Goal: Task Accomplishment & Management: Use online tool/utility

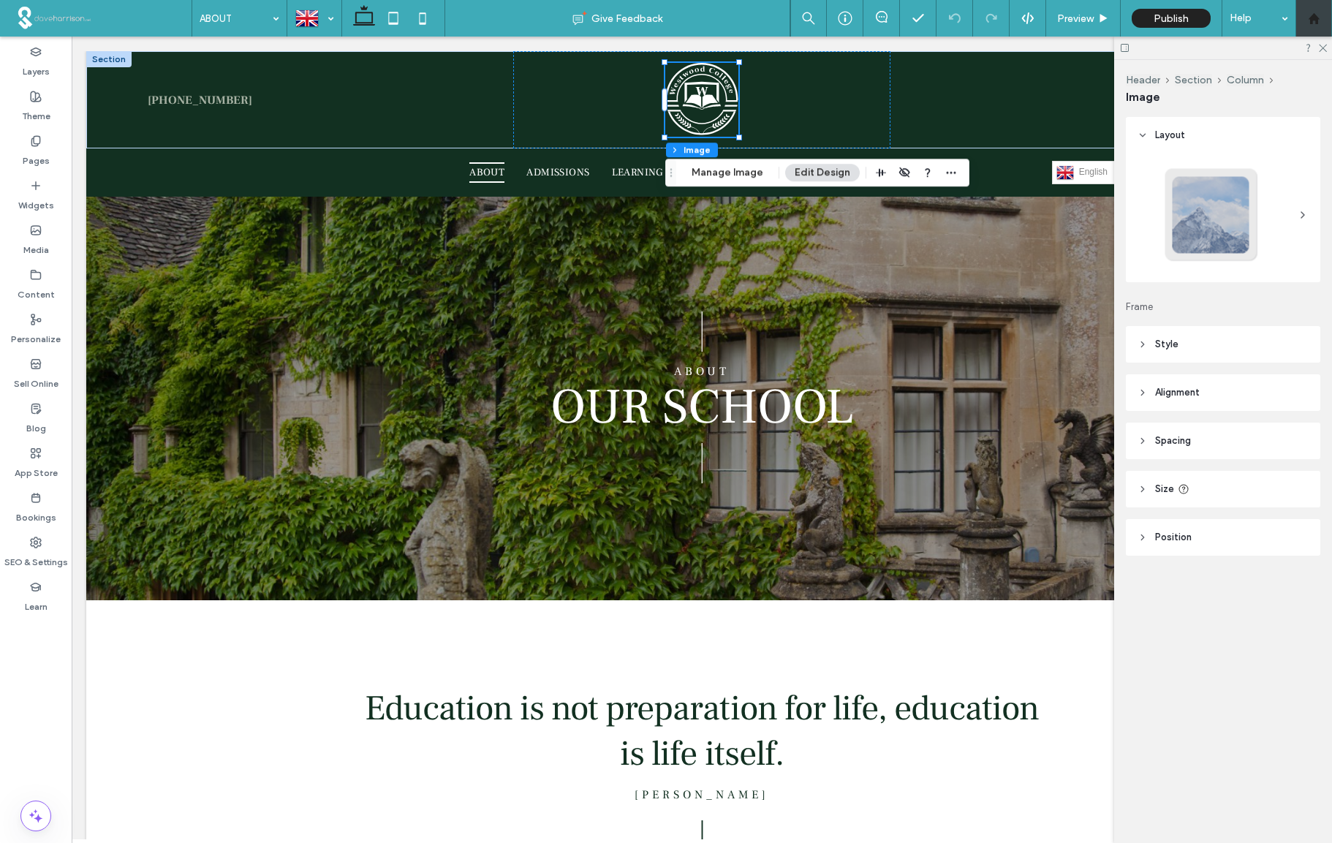
click at [1314, 18] on use at bounding box center [1312, 17] width 11 height 11
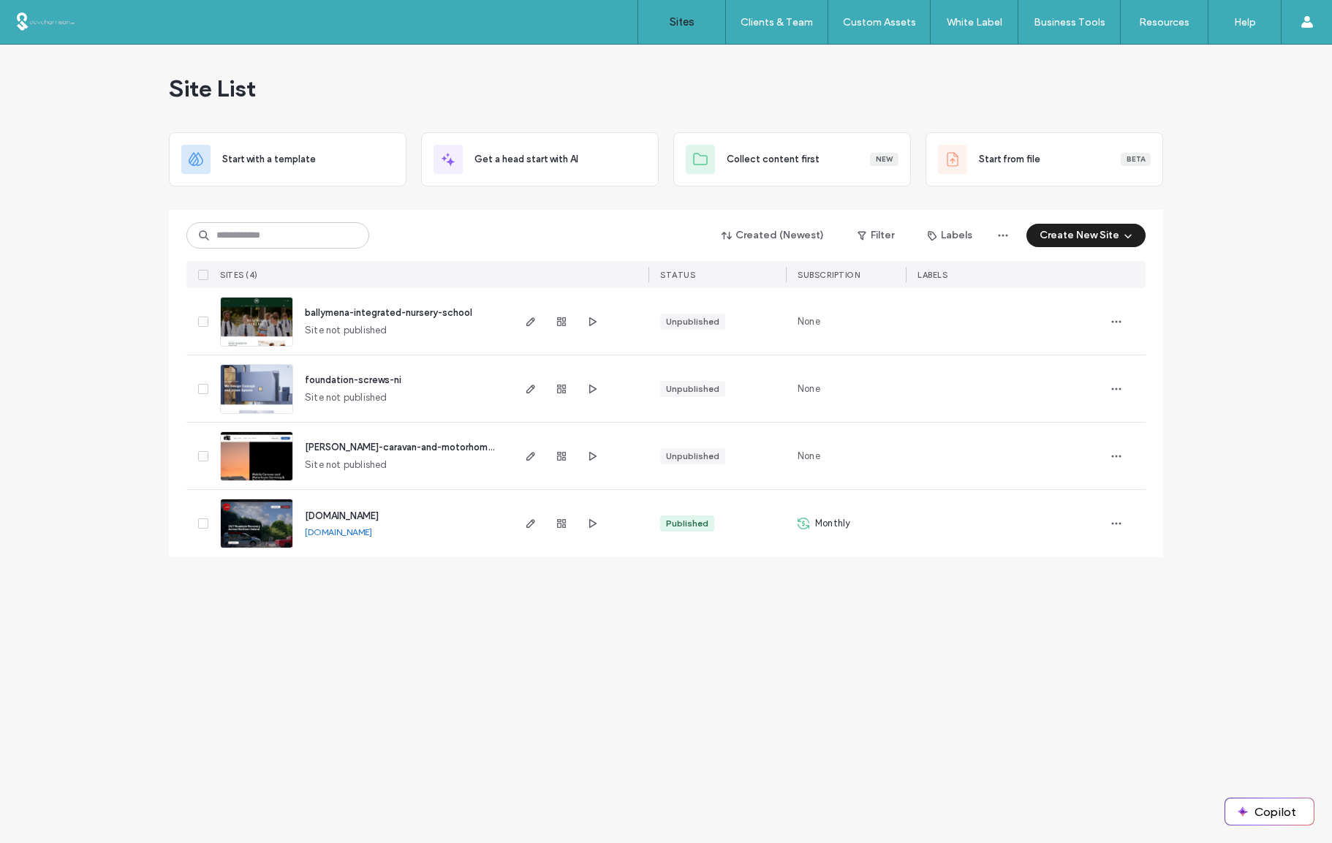
click at [1107, 235] on button "Create New Site" at bounding box center [1085, 235] width 119 height 23
click at [1119, 287] on div "Start with a template" at bounding box center [1129, 285] width 94 height 15
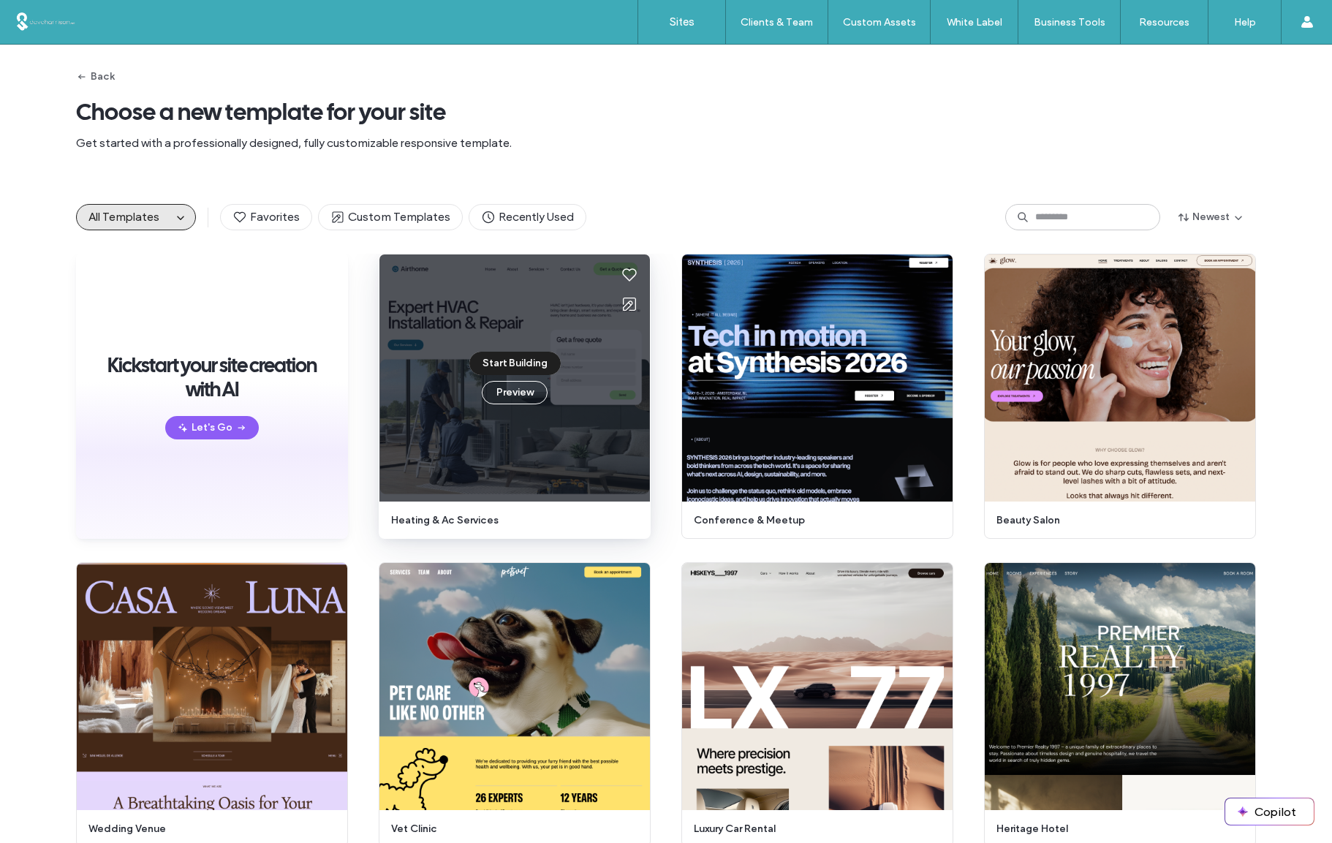
click at [501, 360] on button "Start Building" at bounding box center [514, 363] width 91 height 23
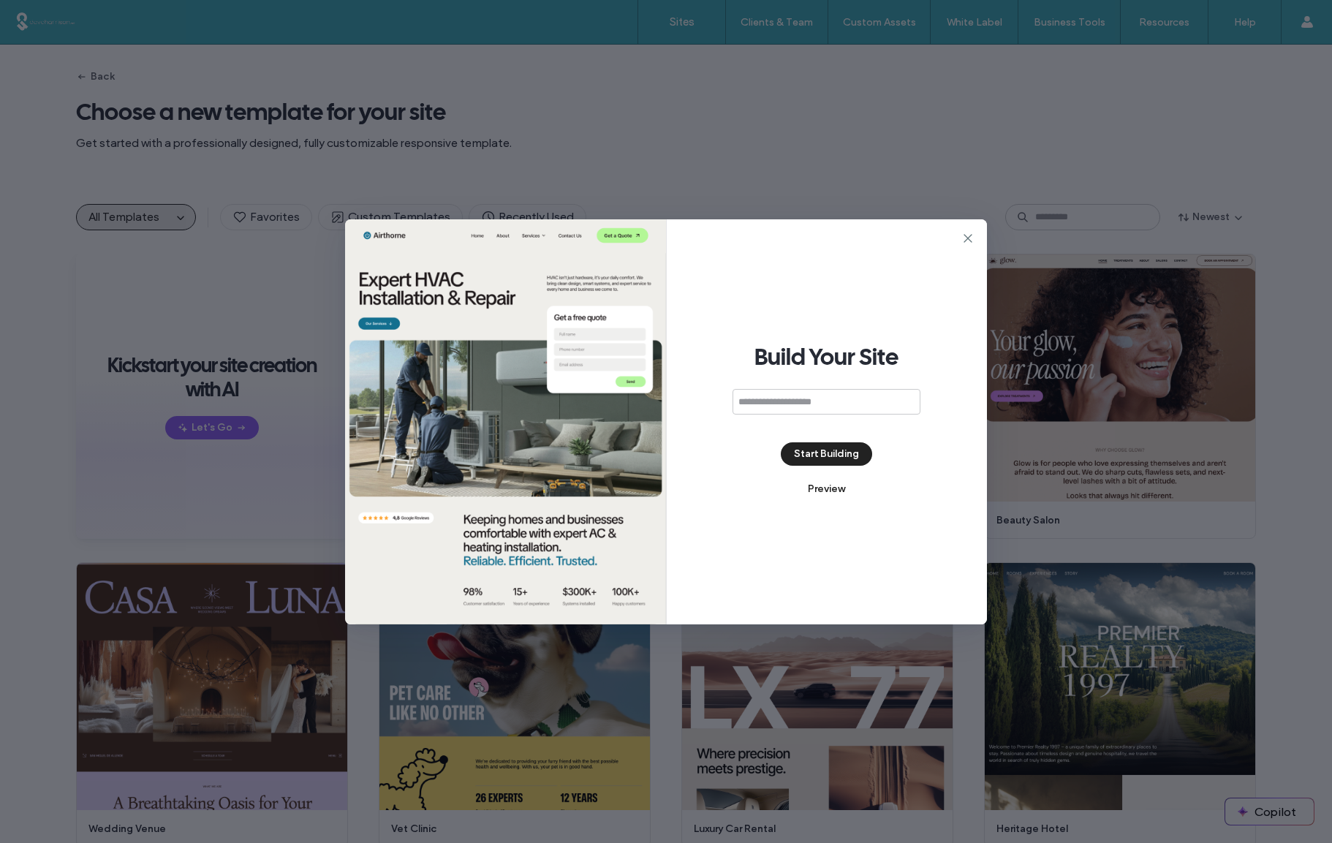
click at [758, 400] on input at bounding box center [826, 402] width 188 height 26
type input "*"
drag, startPoint x: 739, startPoint y: 402, endPoint x: 729, endPoint y: 402, distance: 9.5
click at [729, 402] on div "**********" at bounding box center [827, 421] width 321 height 405
click at [795, 401] on input "**********" at bounding box center [826, 402] width 188 height 26
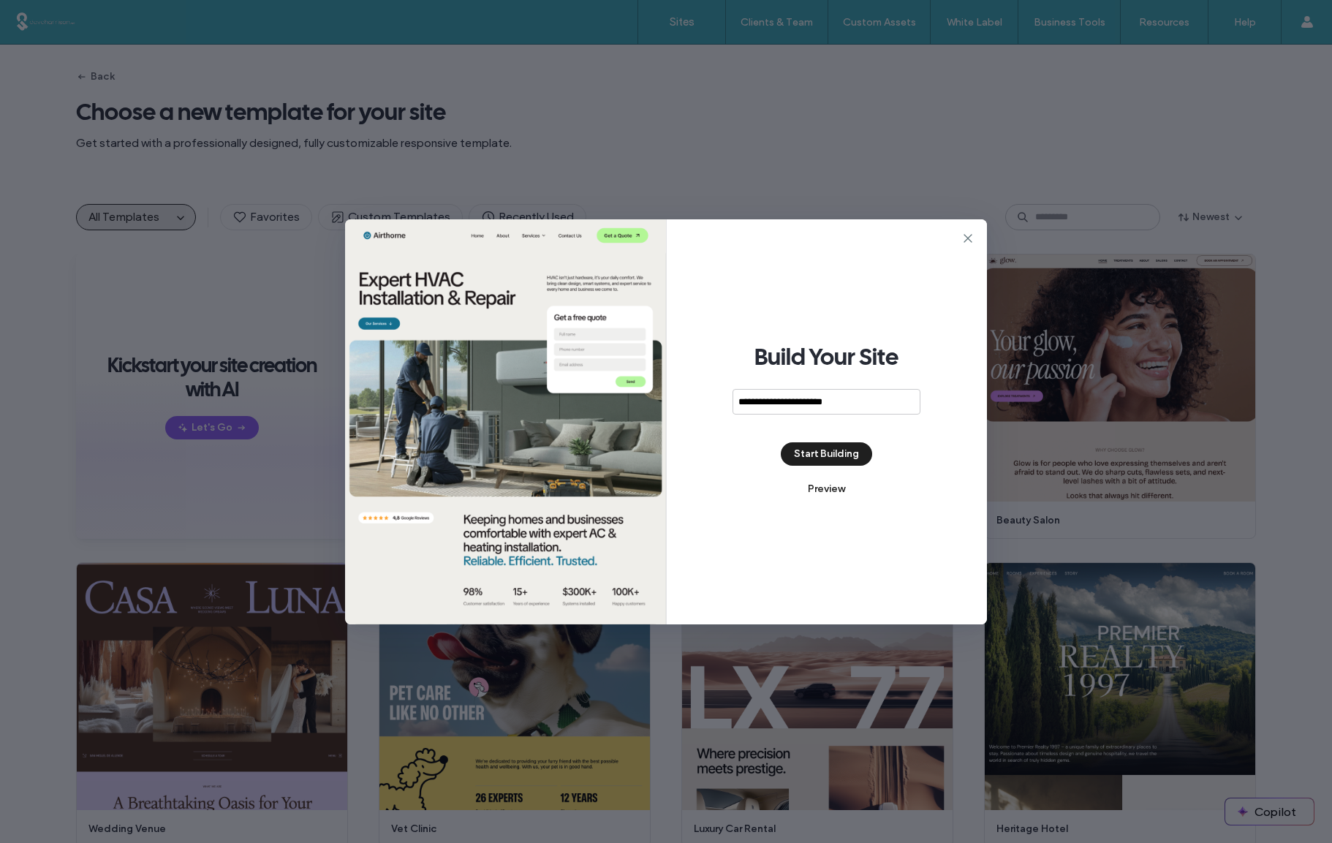
type input "**********"
click at [816, 452] on button "Start Building" at bounding box center [826, 453] width 91 height 23
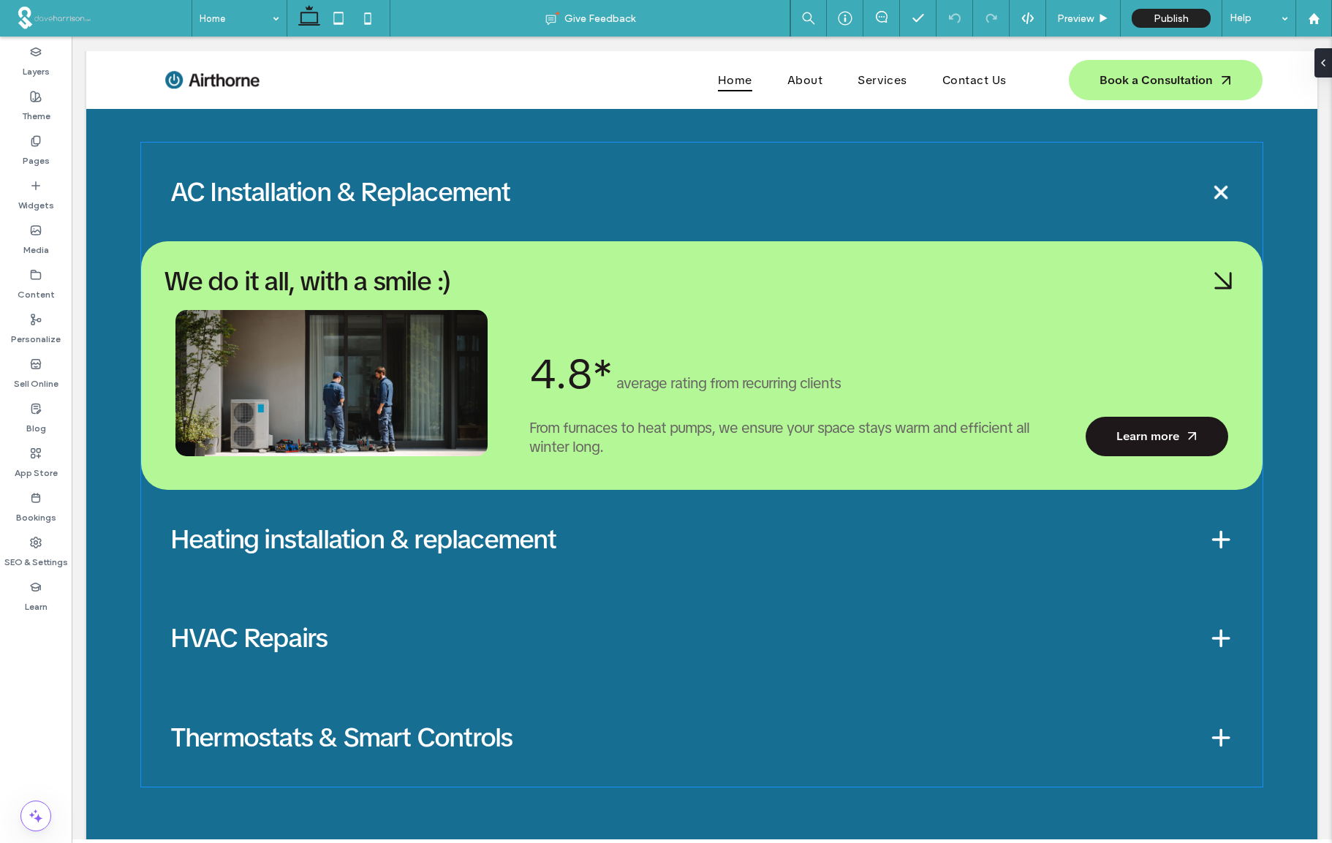
scroll to position [2057, 0]
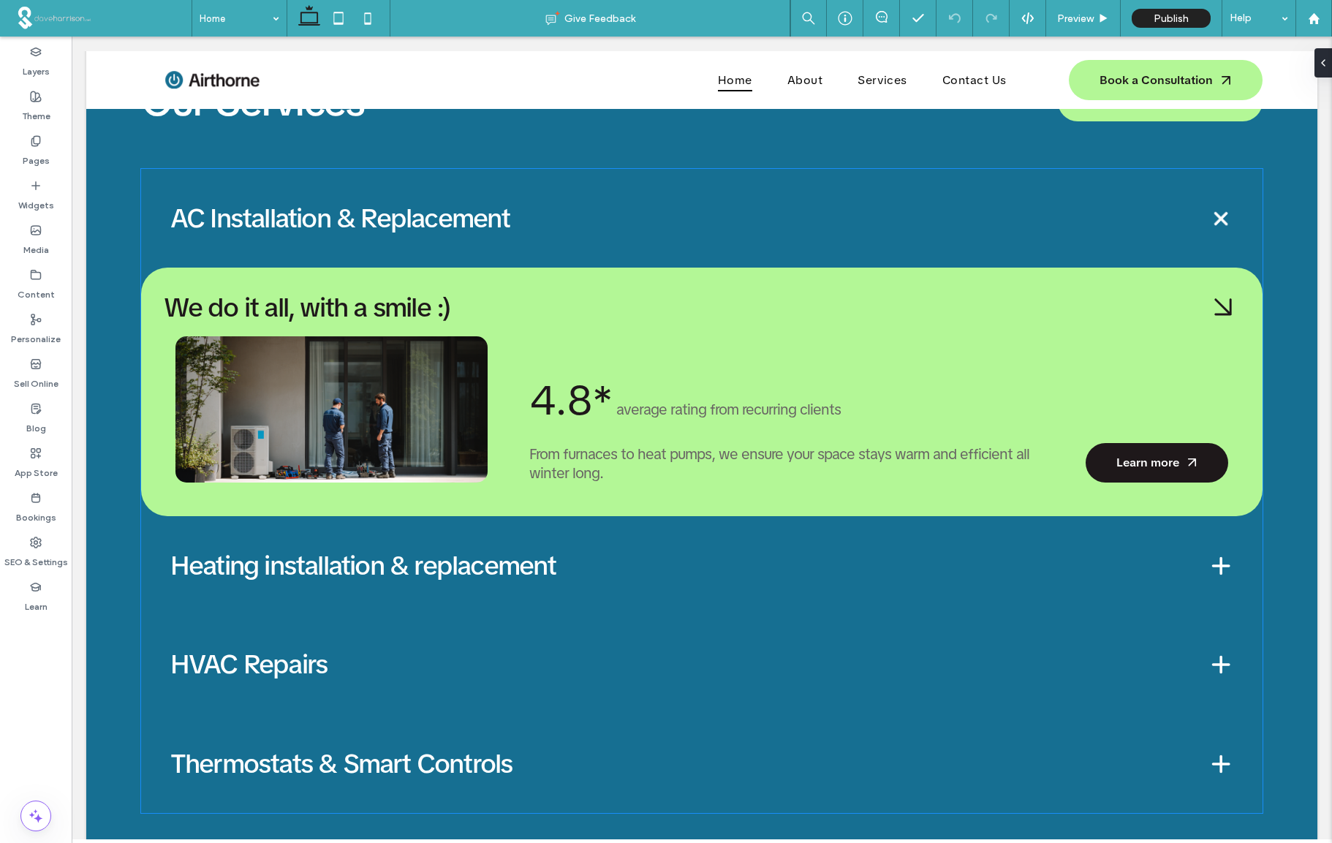
click at [692, 576] on h4 "Heating installation & replacement" at bounding box center [677, 565] width 1014 height 29
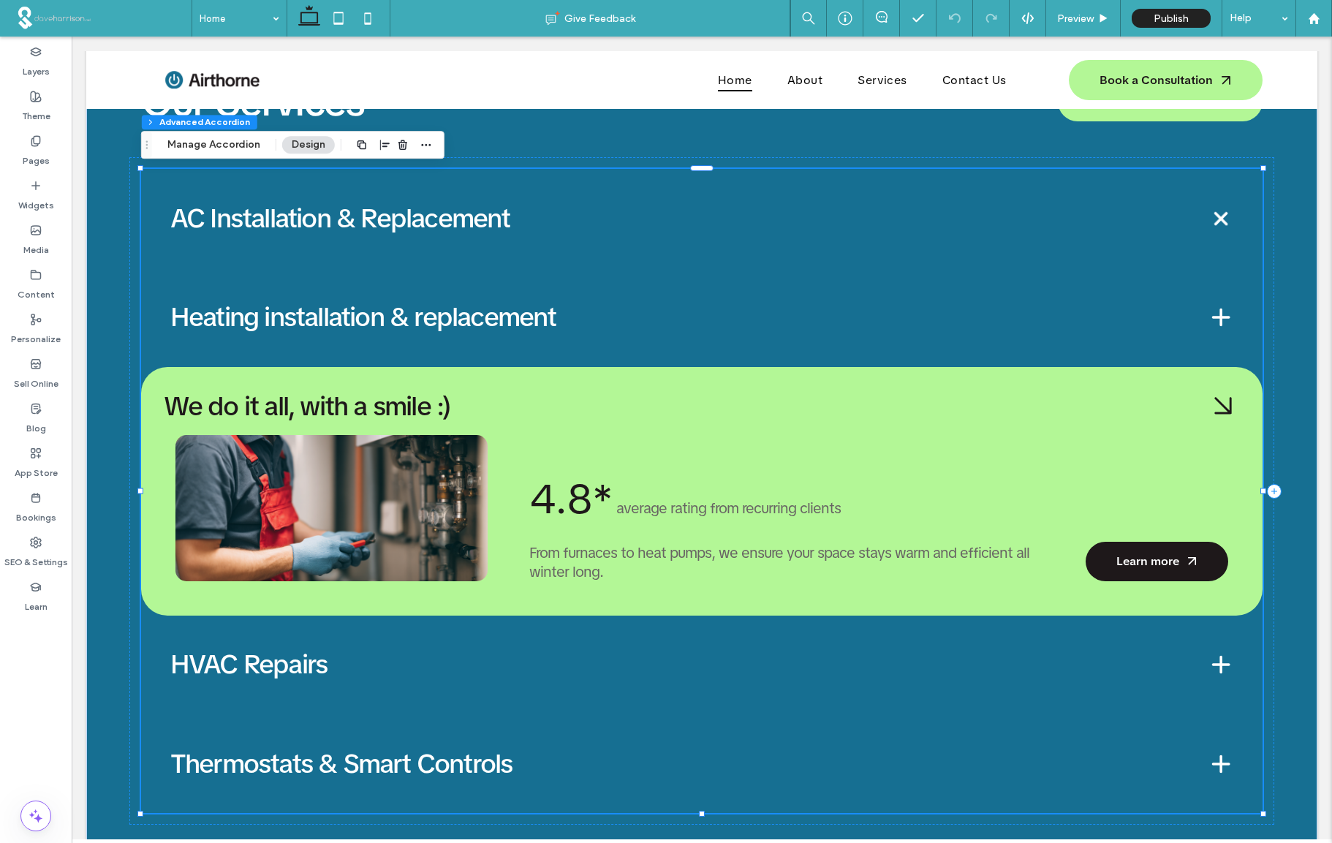
type input "*"
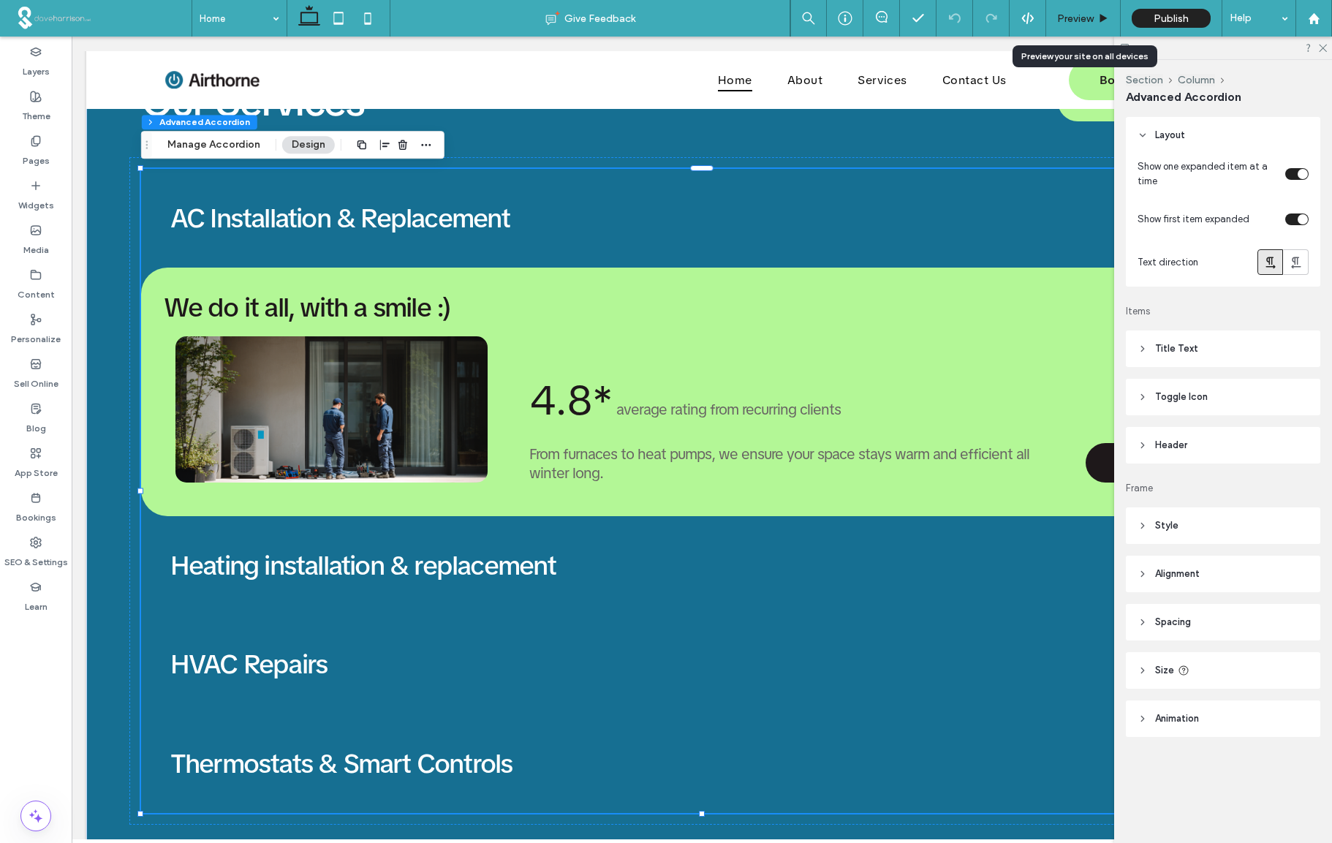
click at [1064, 18] on span "Preview" at bounding box center [1075, 18] width 37 height 12
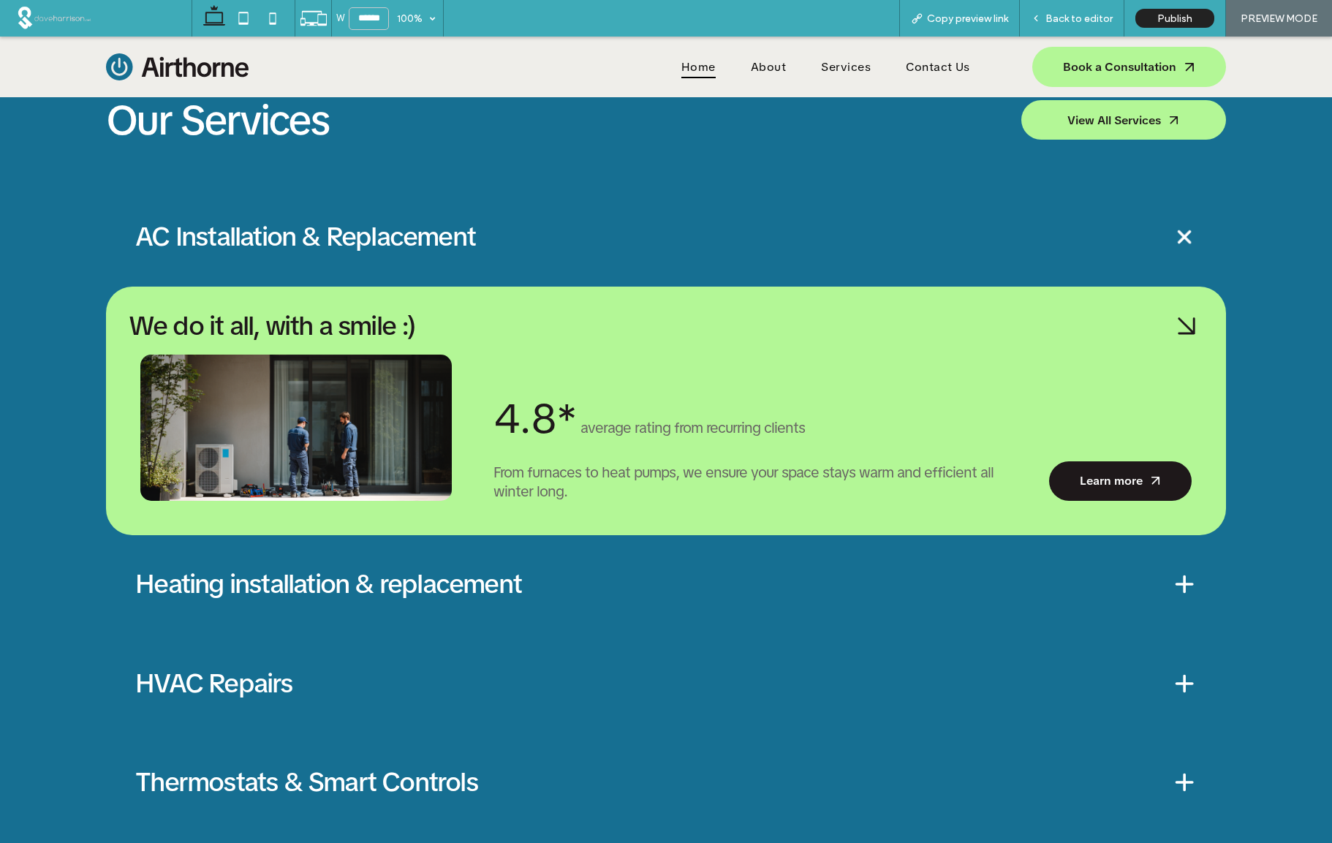
scroll to position [2072, 0]
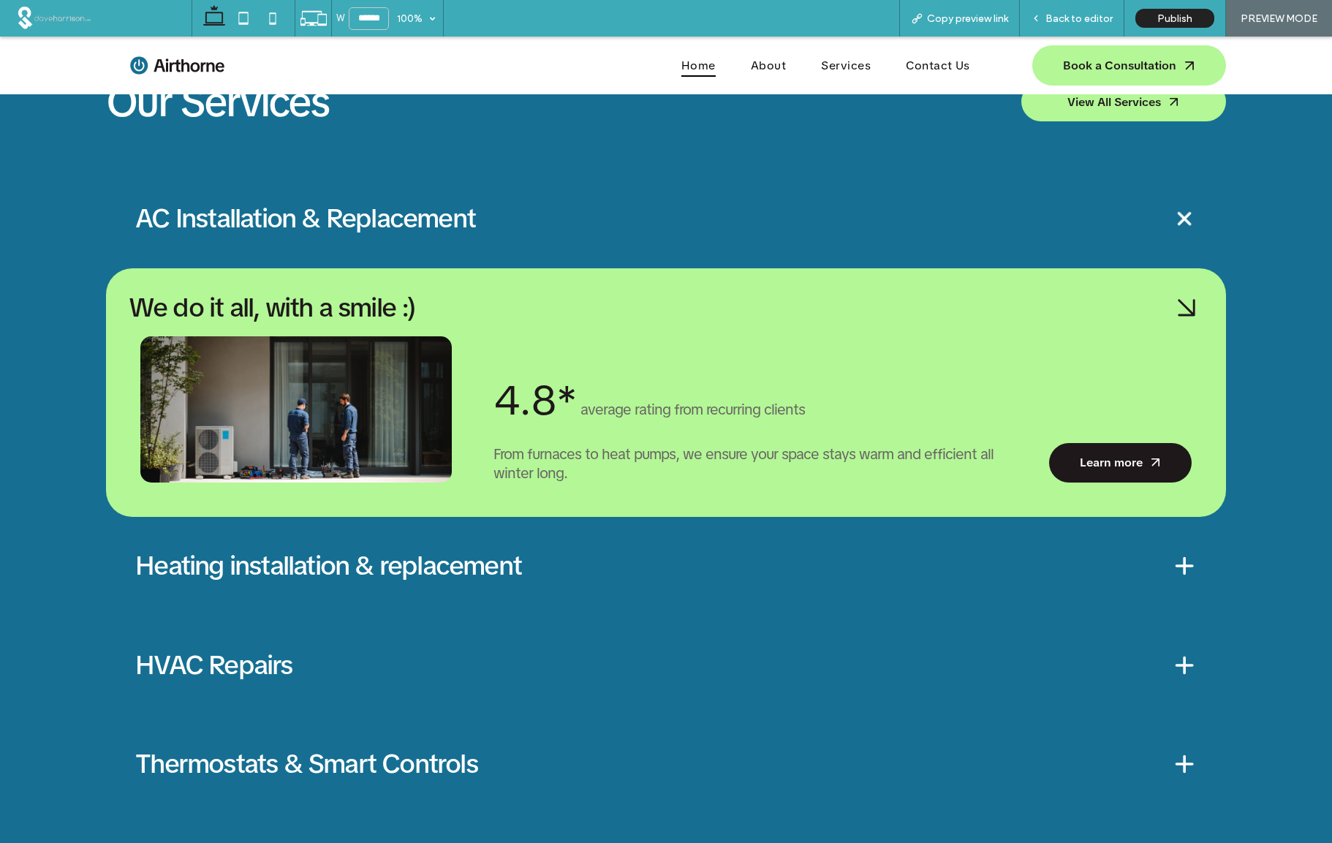
click at [1185, 566] on span at bounding box center [1184, 565] width 25 height 25
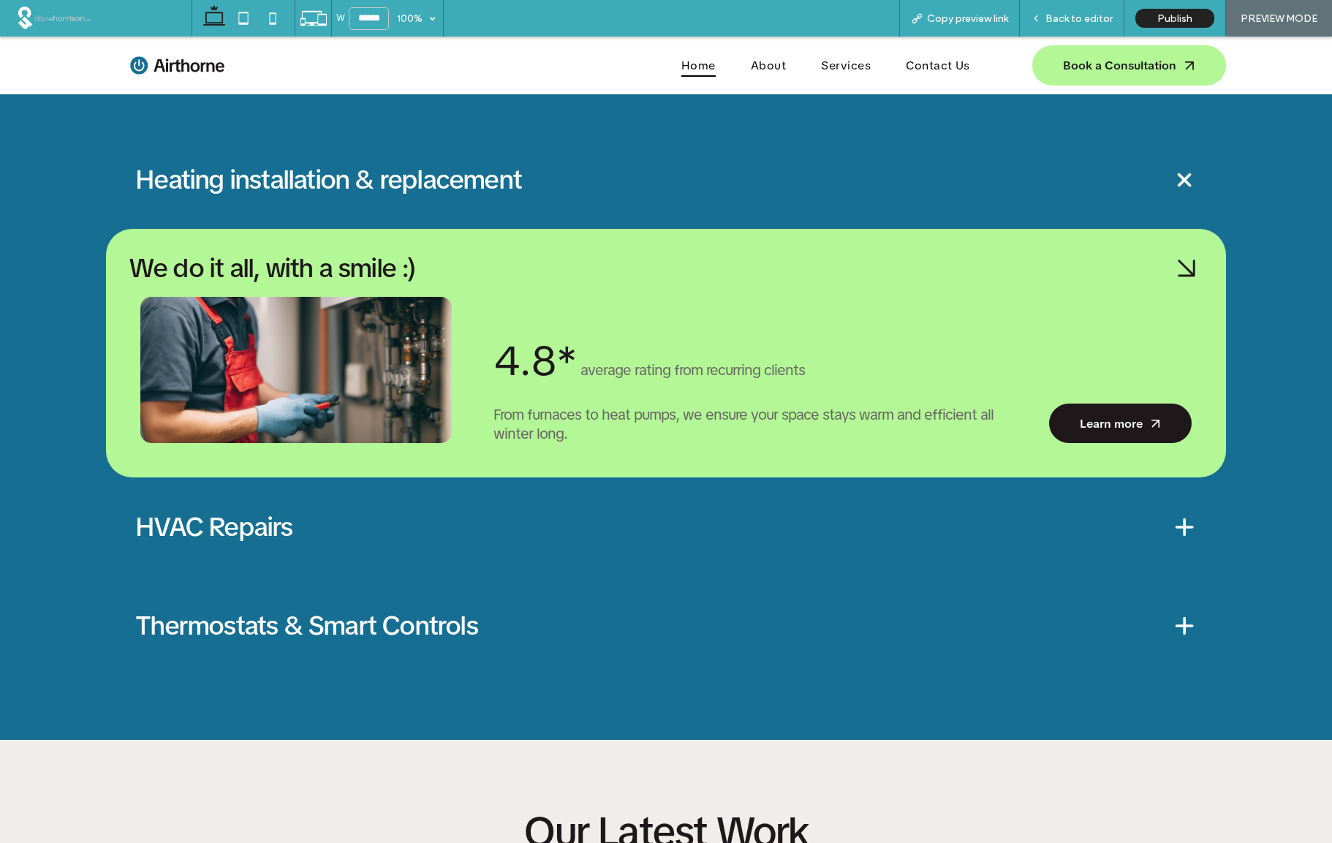
scroll to position [2274, 0]
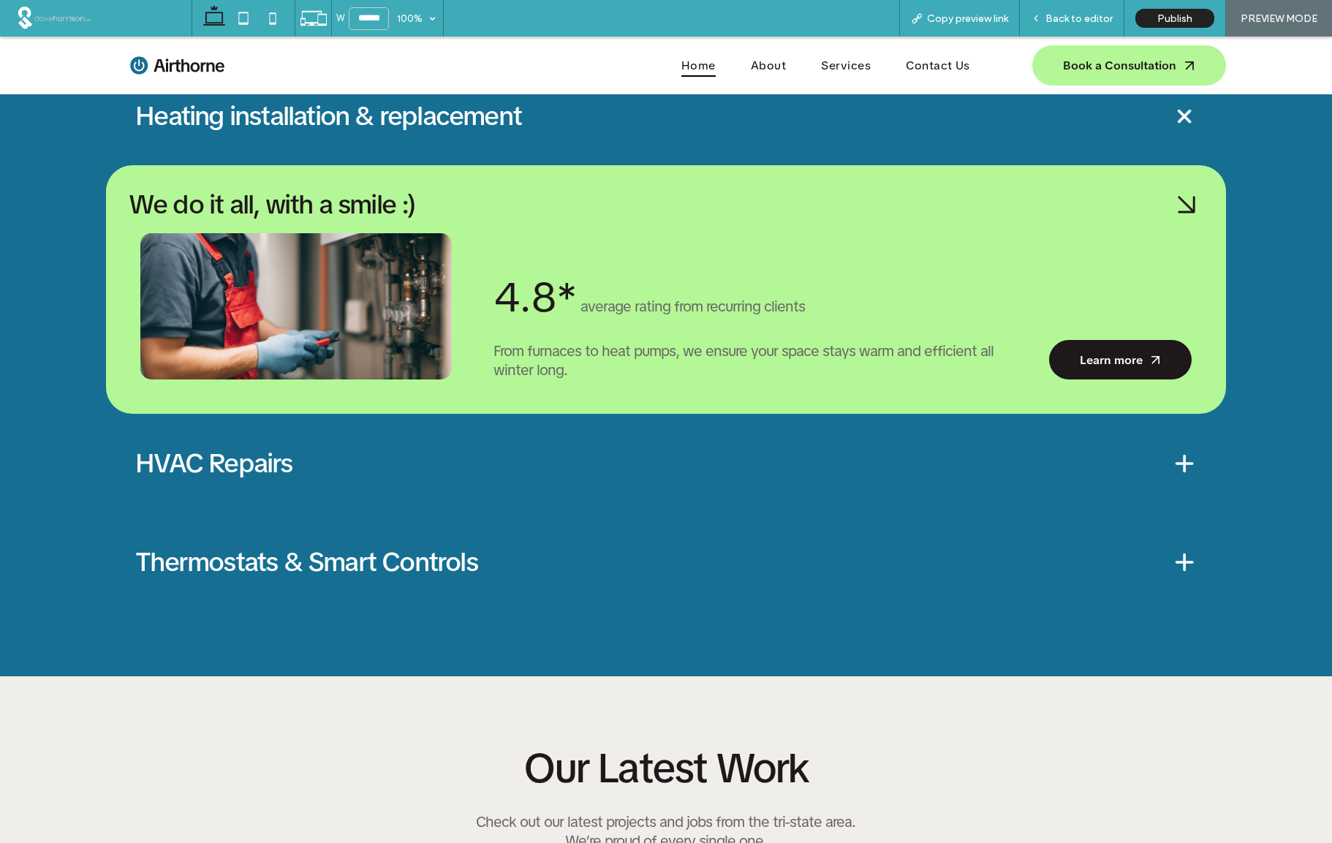
click at [1184, 462] on span at bounding box center [1184, 463] width 25 height 25
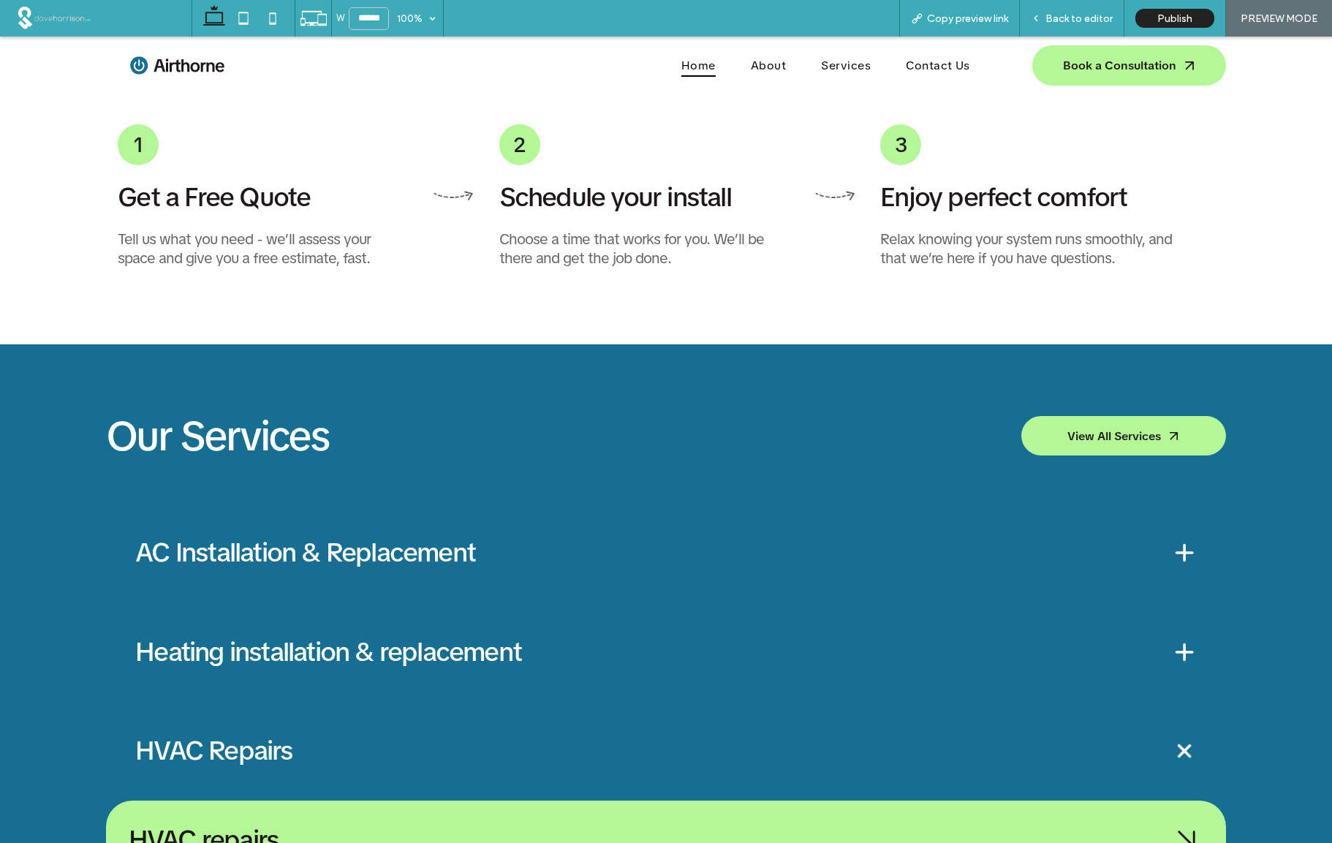
scroll to position [1709, 0]
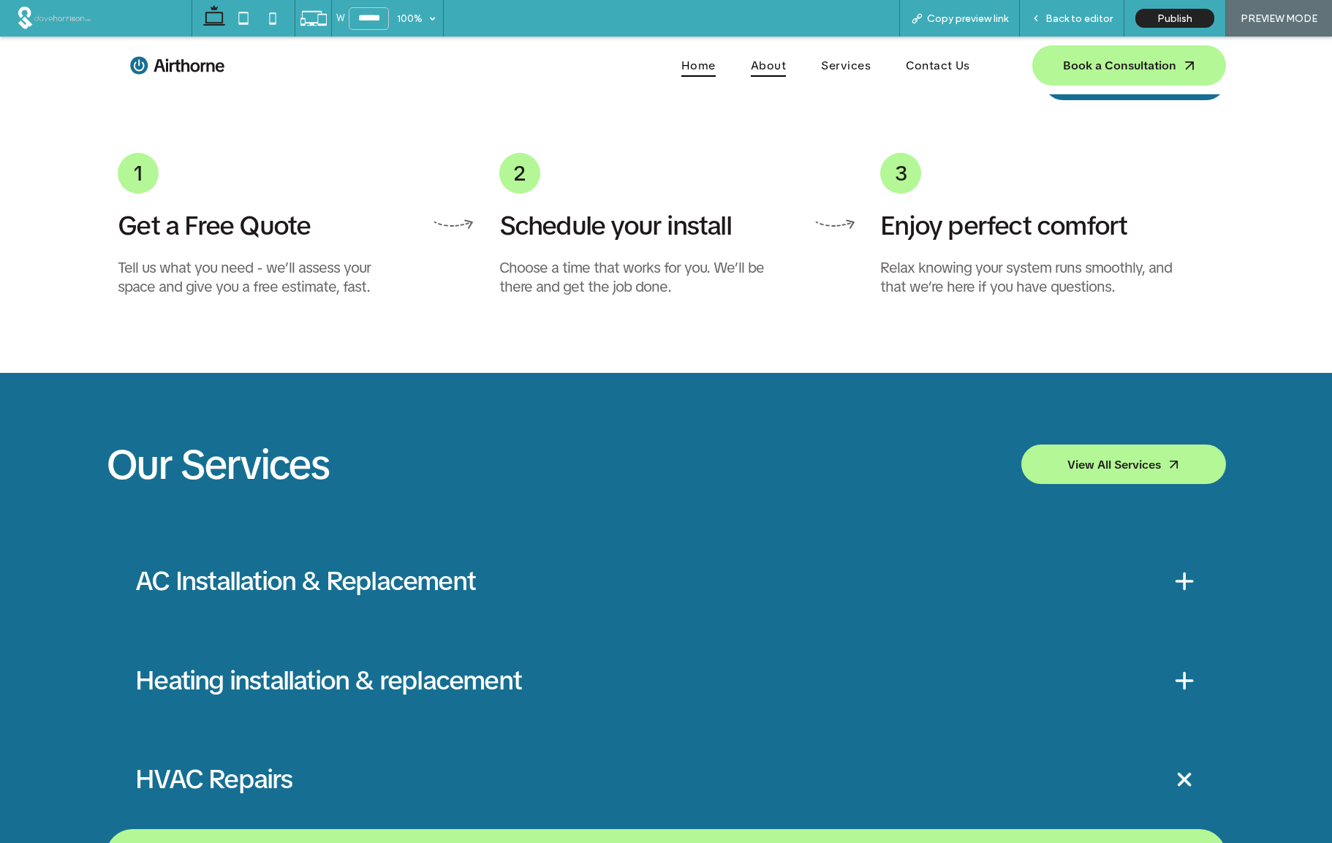
click at [763, 65] on span "About" at bounding box center [768, 65] width 35 height 23
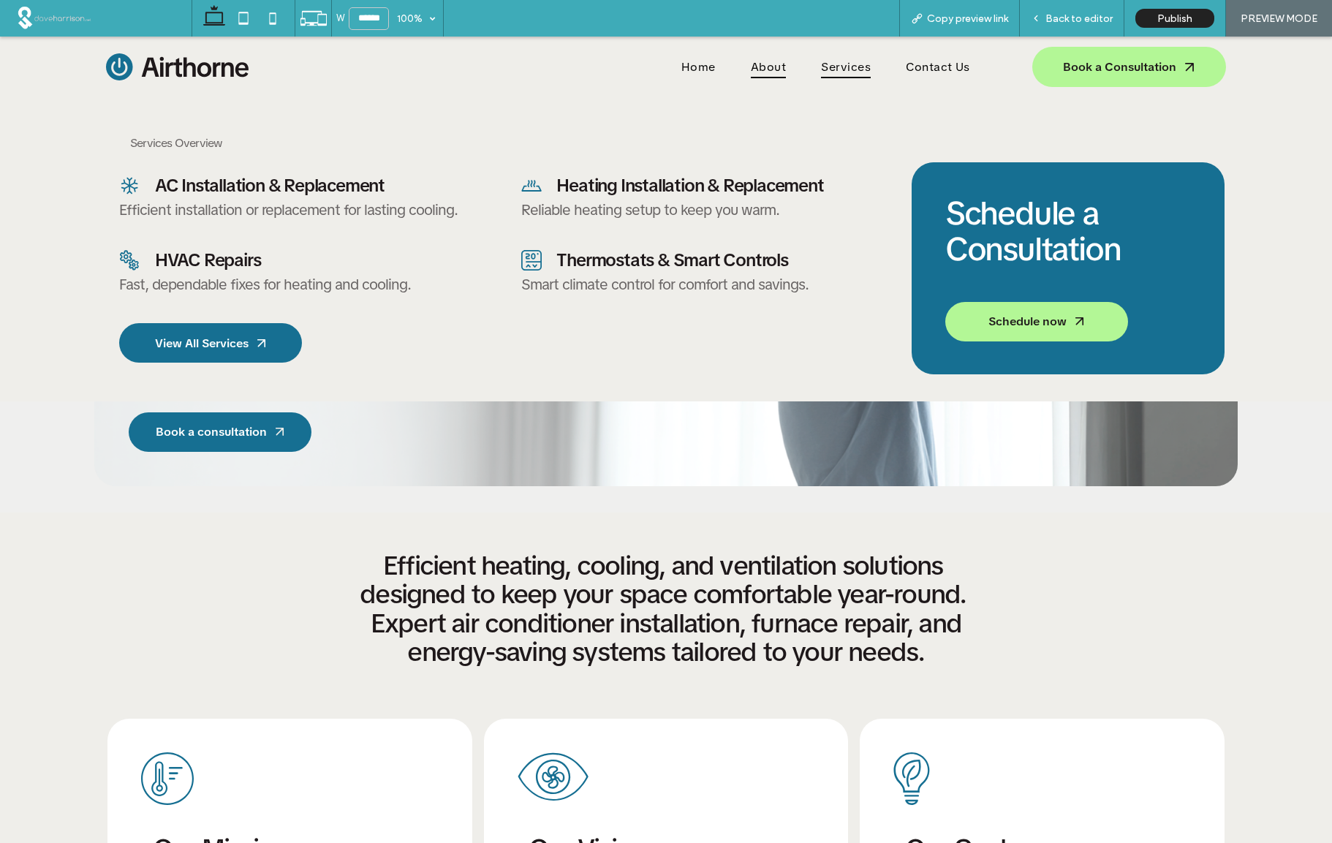
click at [851, 64] on span "Services" at bounding box center [846, 67] width 50 height 23
click at [676, 181] on span "Heating Installation & Replacement" at bounding box center [689, 178] width 267 height 23
click at [230, 182] on link "AC Installation & Replacement" at bounding box center [269, 178] width 229 height 23
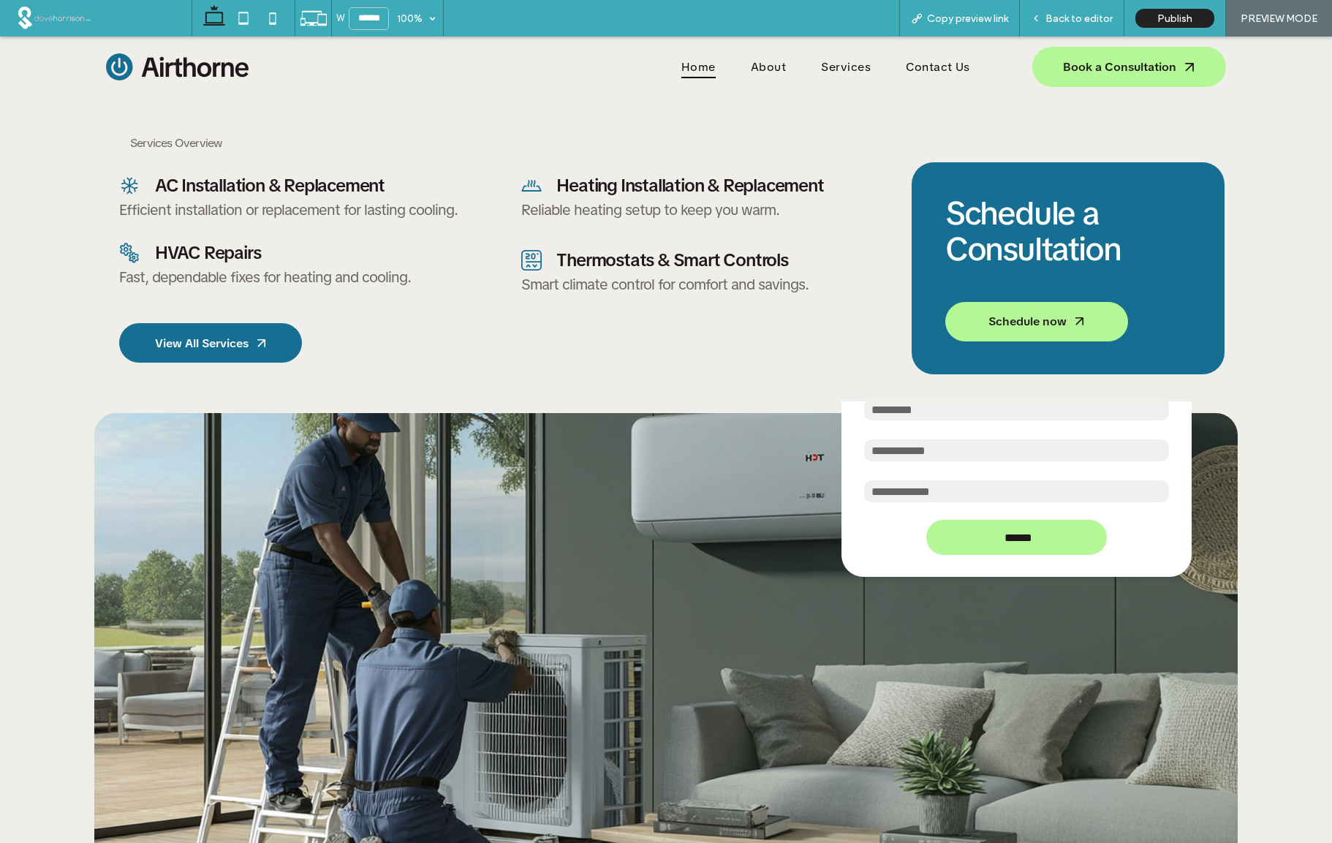
click at [237, 261] on span "HVAC Repairs" at bounding box center [208, 252] width 106 height 23
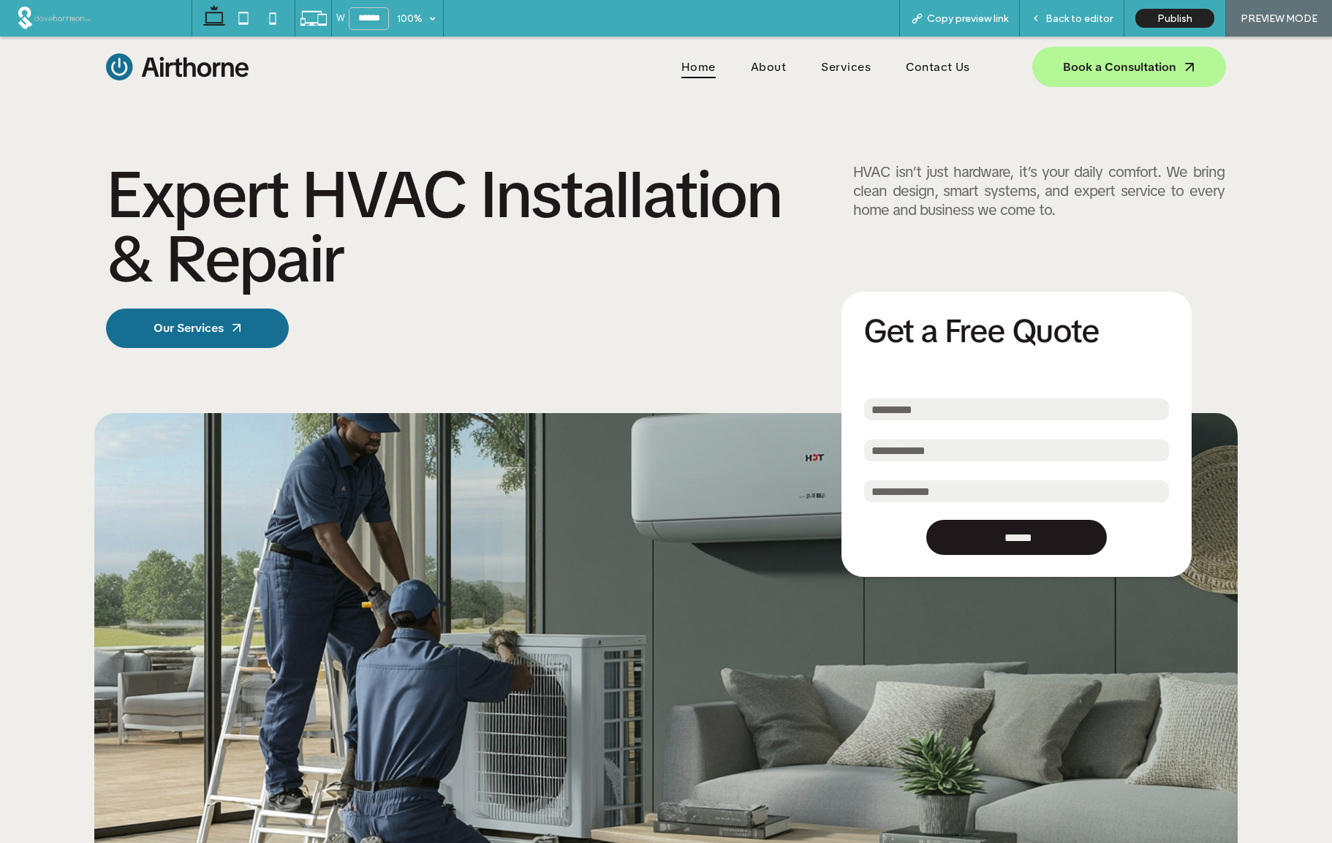
click at [1022, 539] on input "******" at bounding box center [1018, 535] width 177 height 22
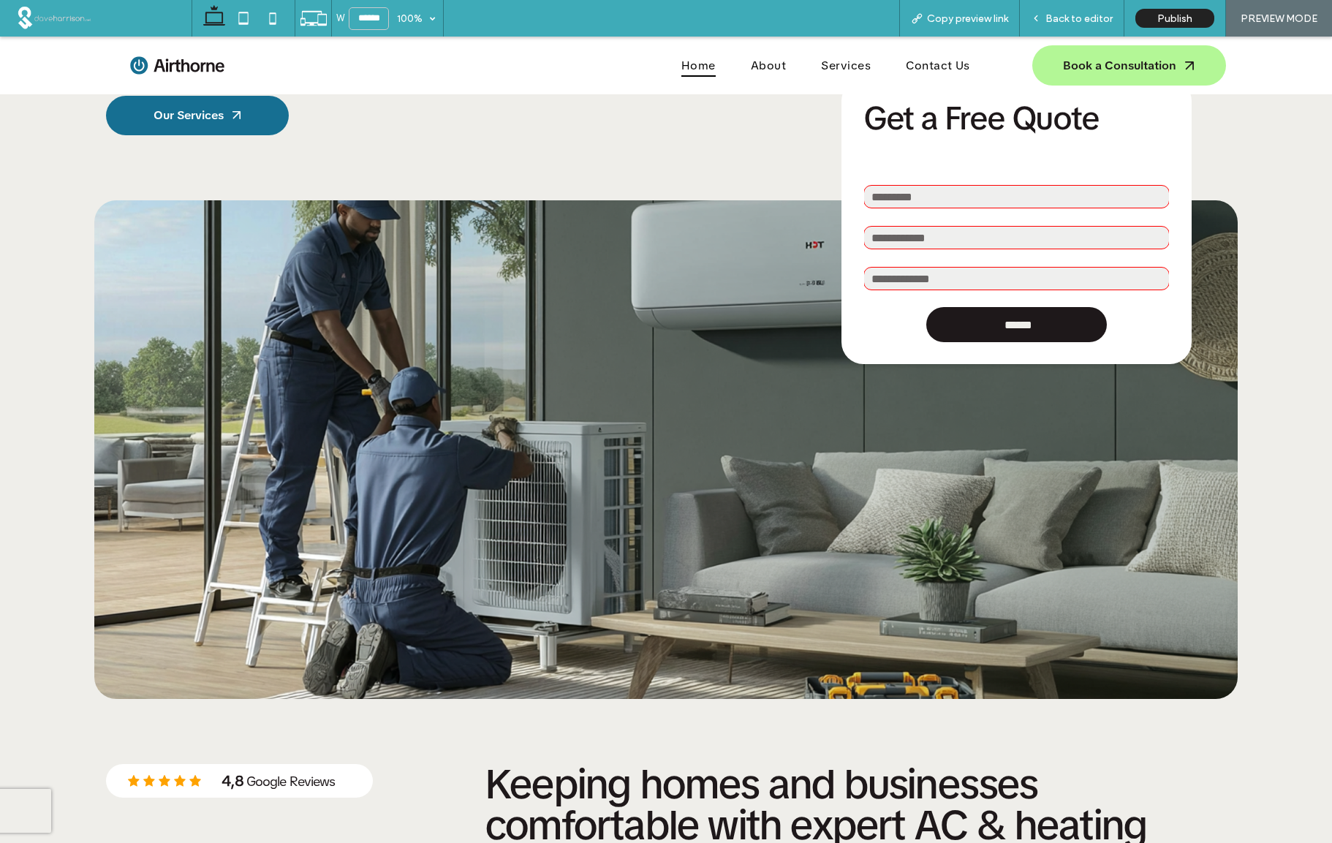
scroll to position [203, 0]
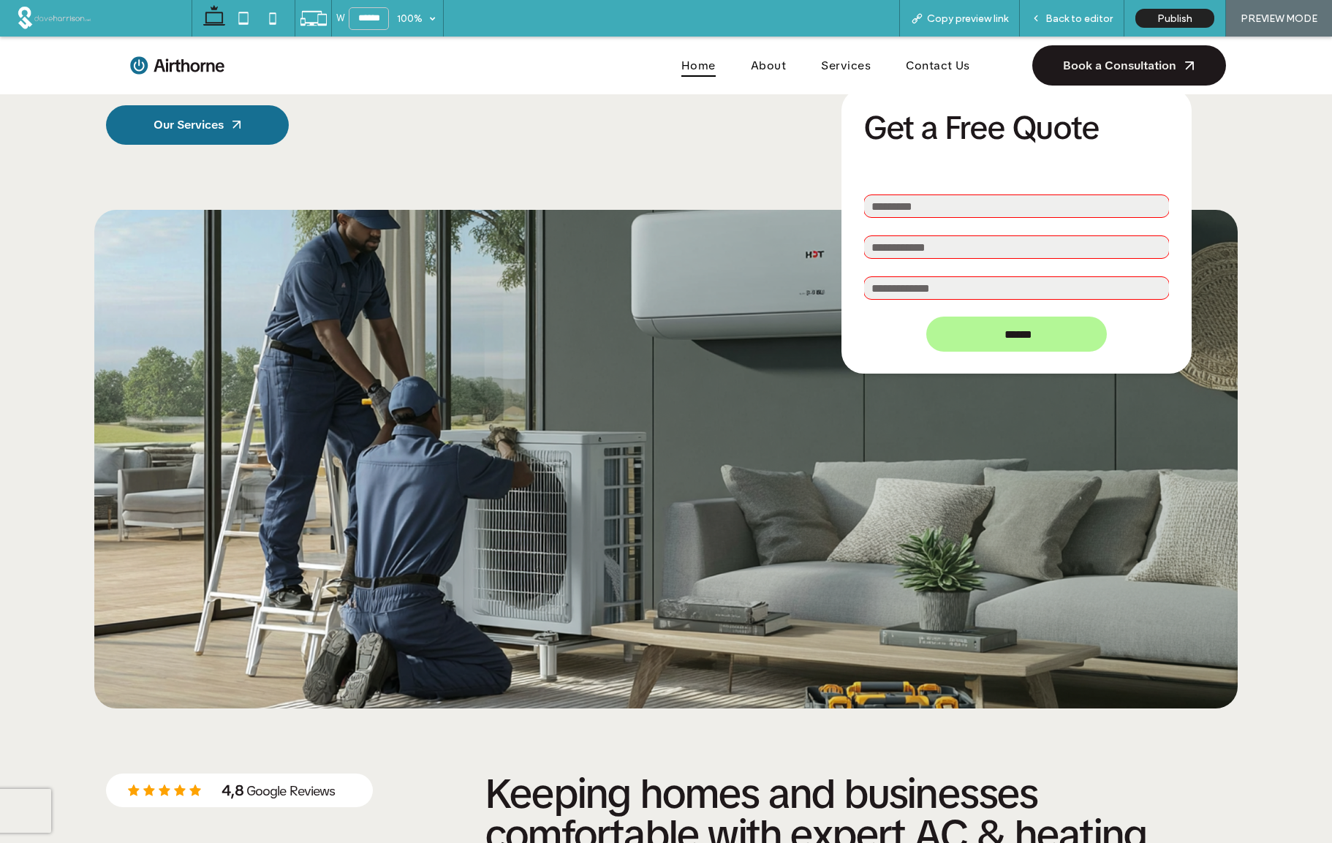
click at [1123, 67] on span "Book a Consultation" at bounding box center [1119, 65] width 113 height 15
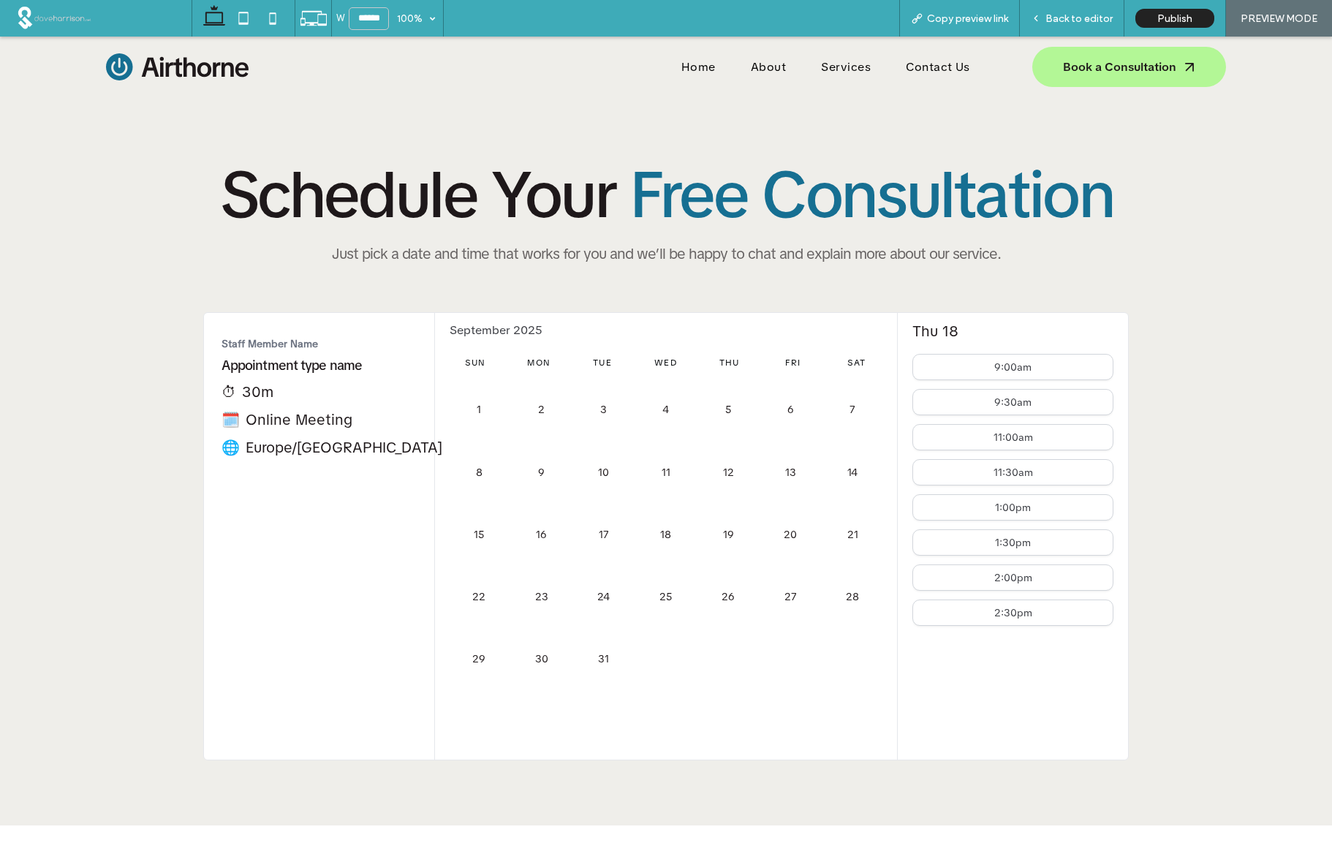
click at [299, 418] on div "🗓️ Online Meeting" at bounding box center [319, 419] width 196 height 19
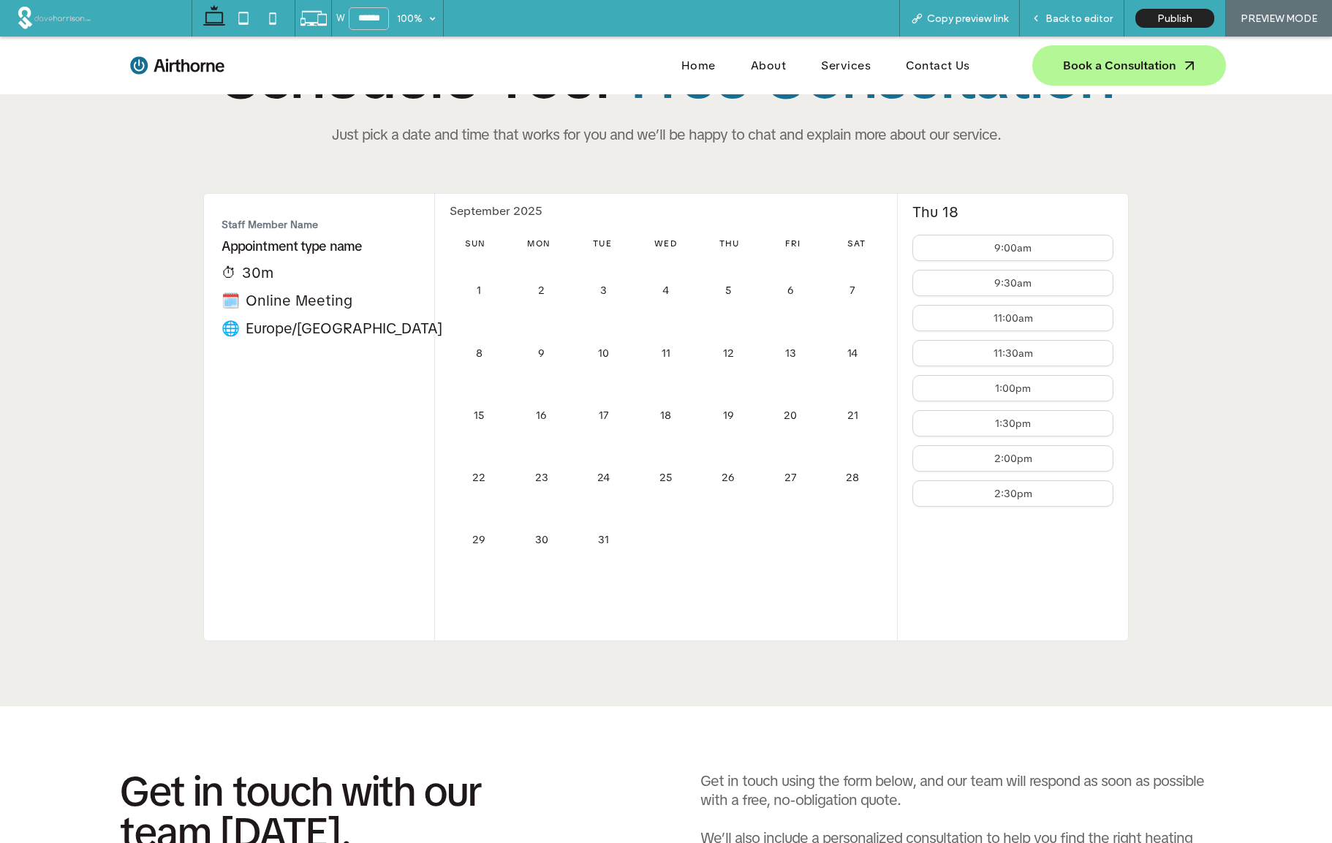
scroll to position [167, 0]
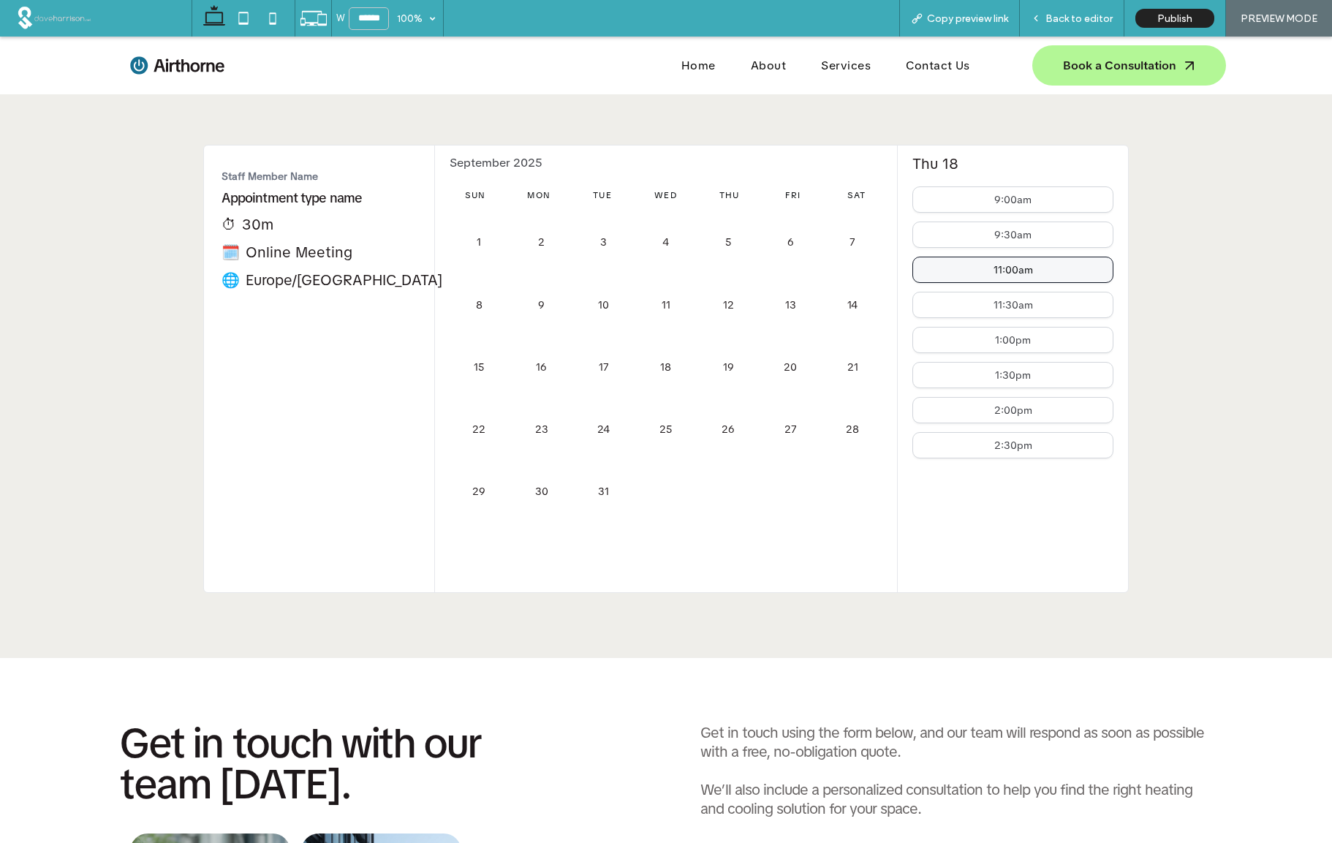
click at [1003, 272] on div "11:00am" at bounding box center [1012, 270] width 39 height 10
click at [1078, 16] on span "Back to editor" at bounding box center [1078, 18] width 67 height 12
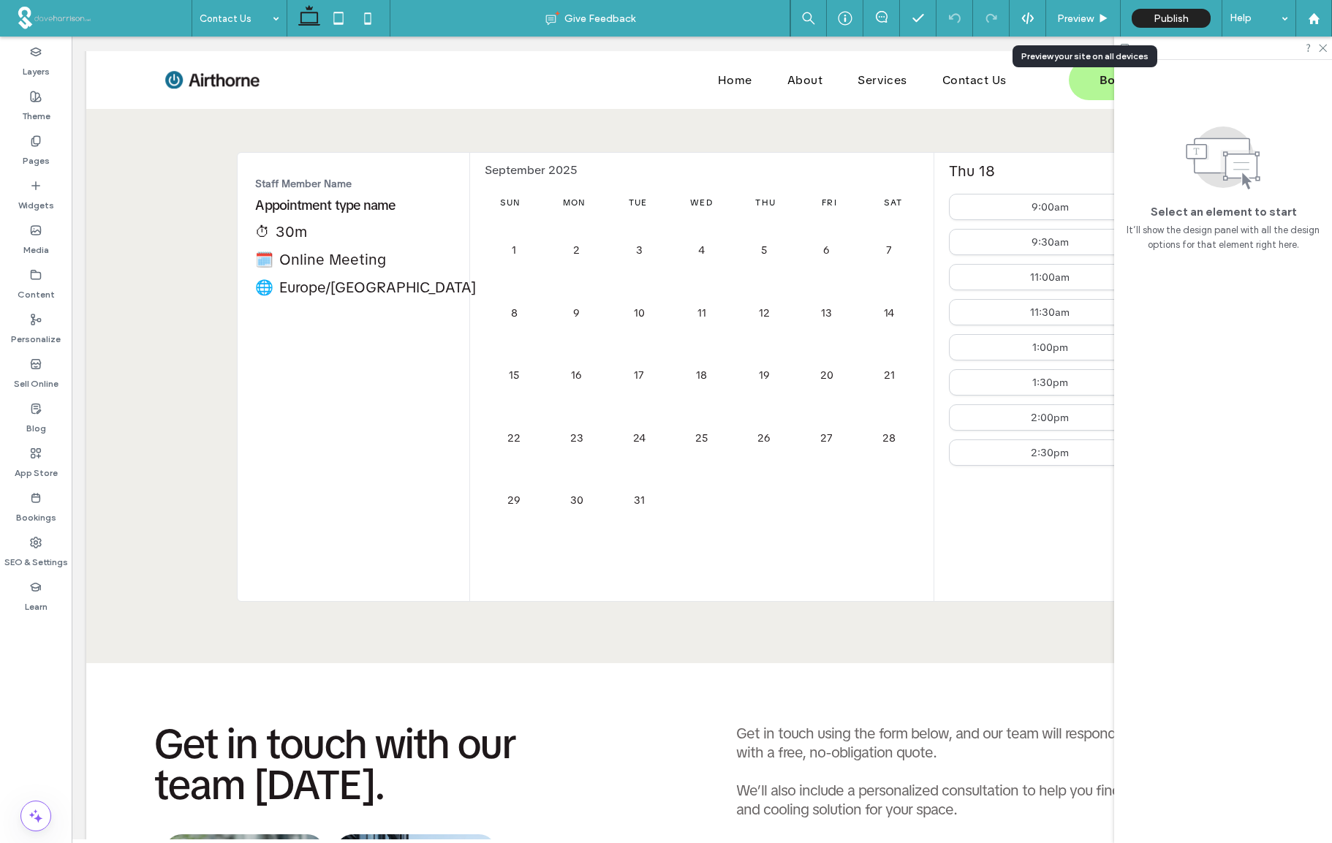
scroll to position [175, 0]
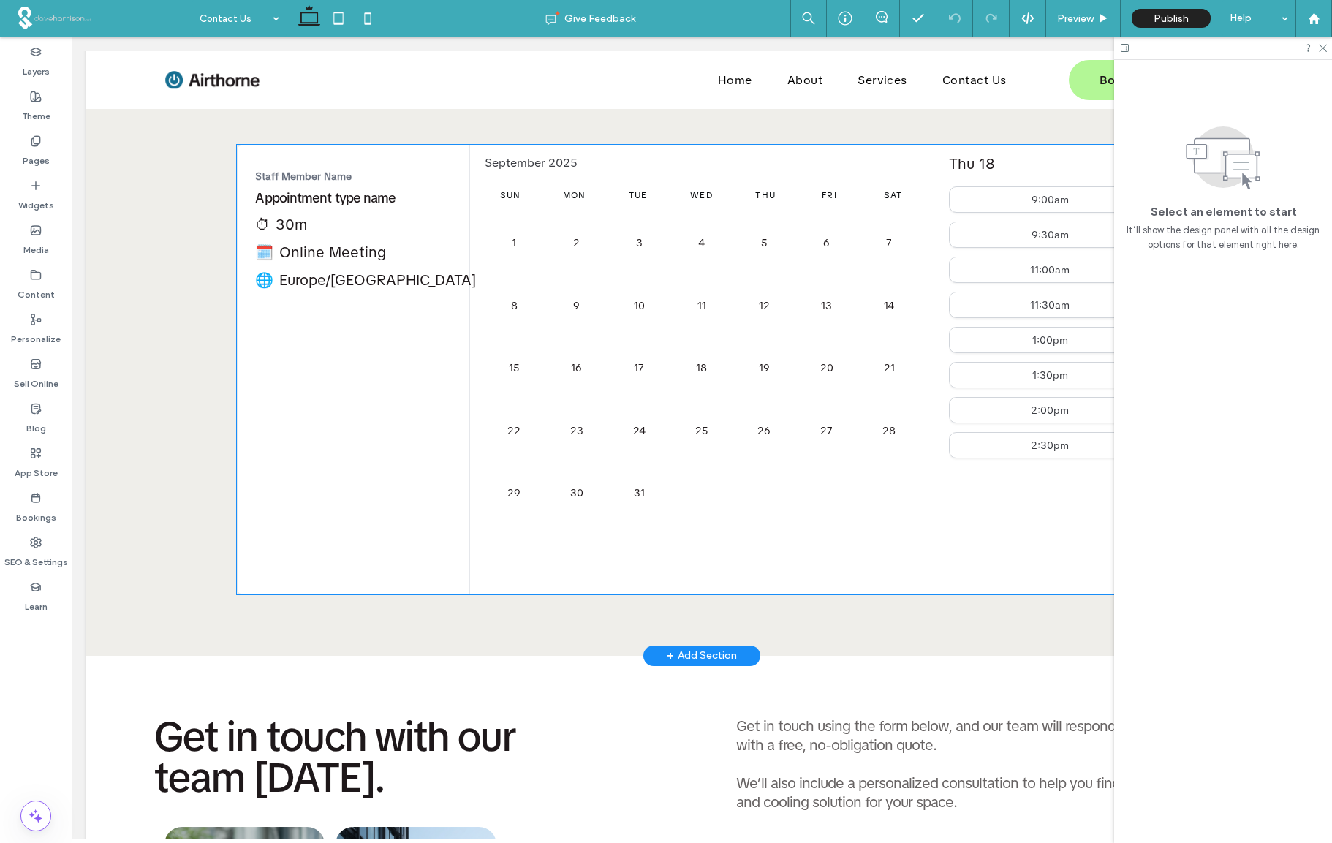
click at [436, 226] on div "⏱ 30m" at bounding box center [353, 224] width 197 height 19
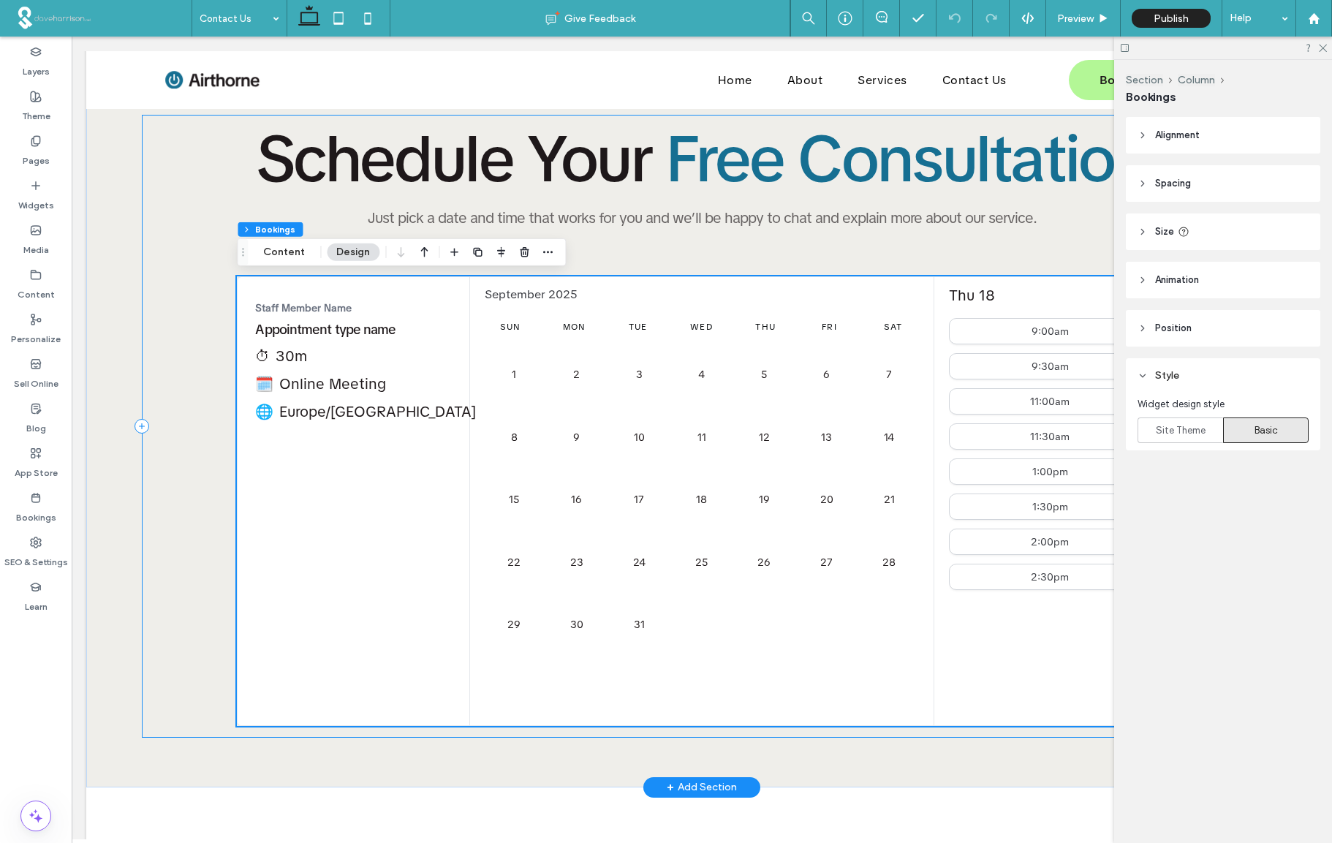
scroll to position [42, 0]
click at [278, 255] on button "Content" at bounding box center [284, 253] width 61 height 18
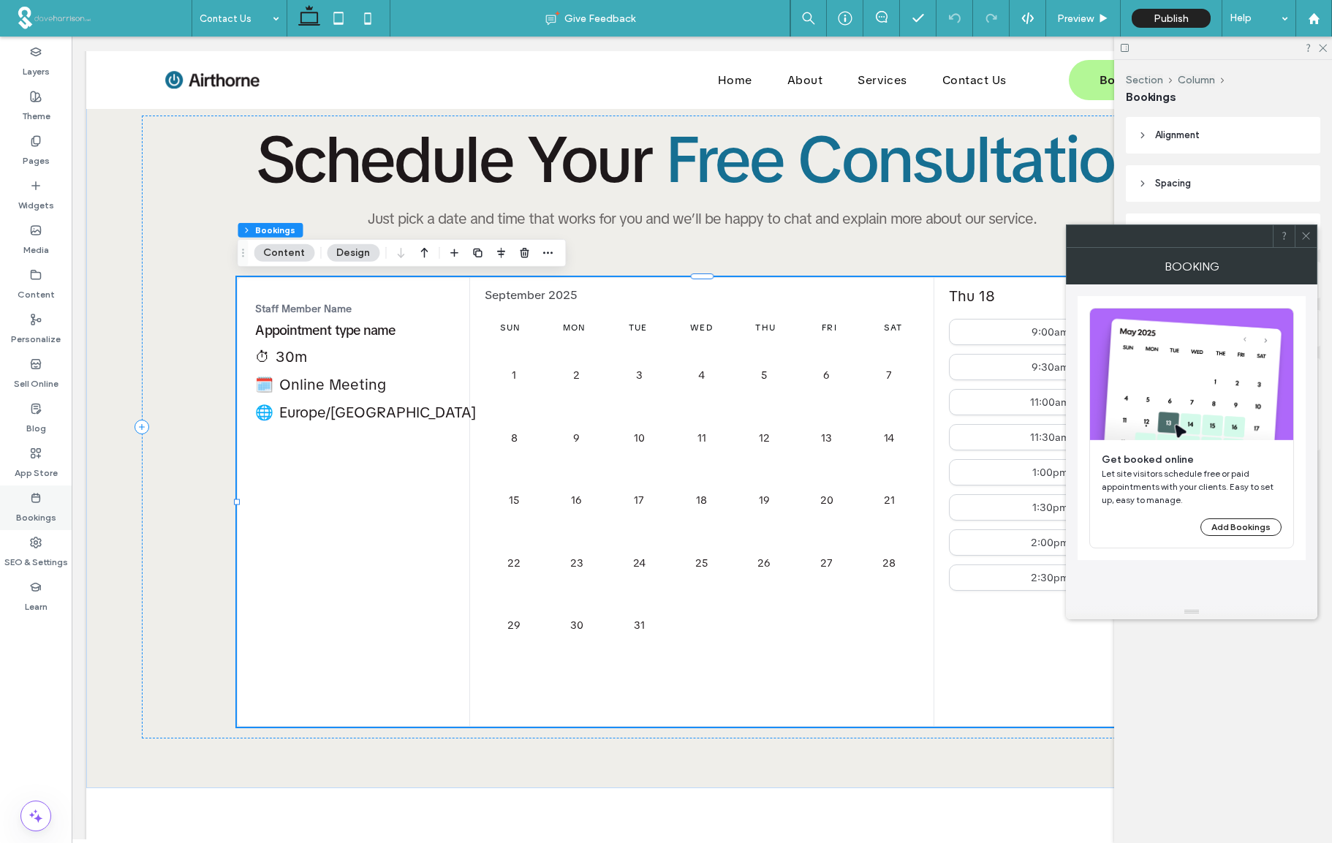
click at [33, 498] on icon at bounding box center [36, 498] width 12 height 12
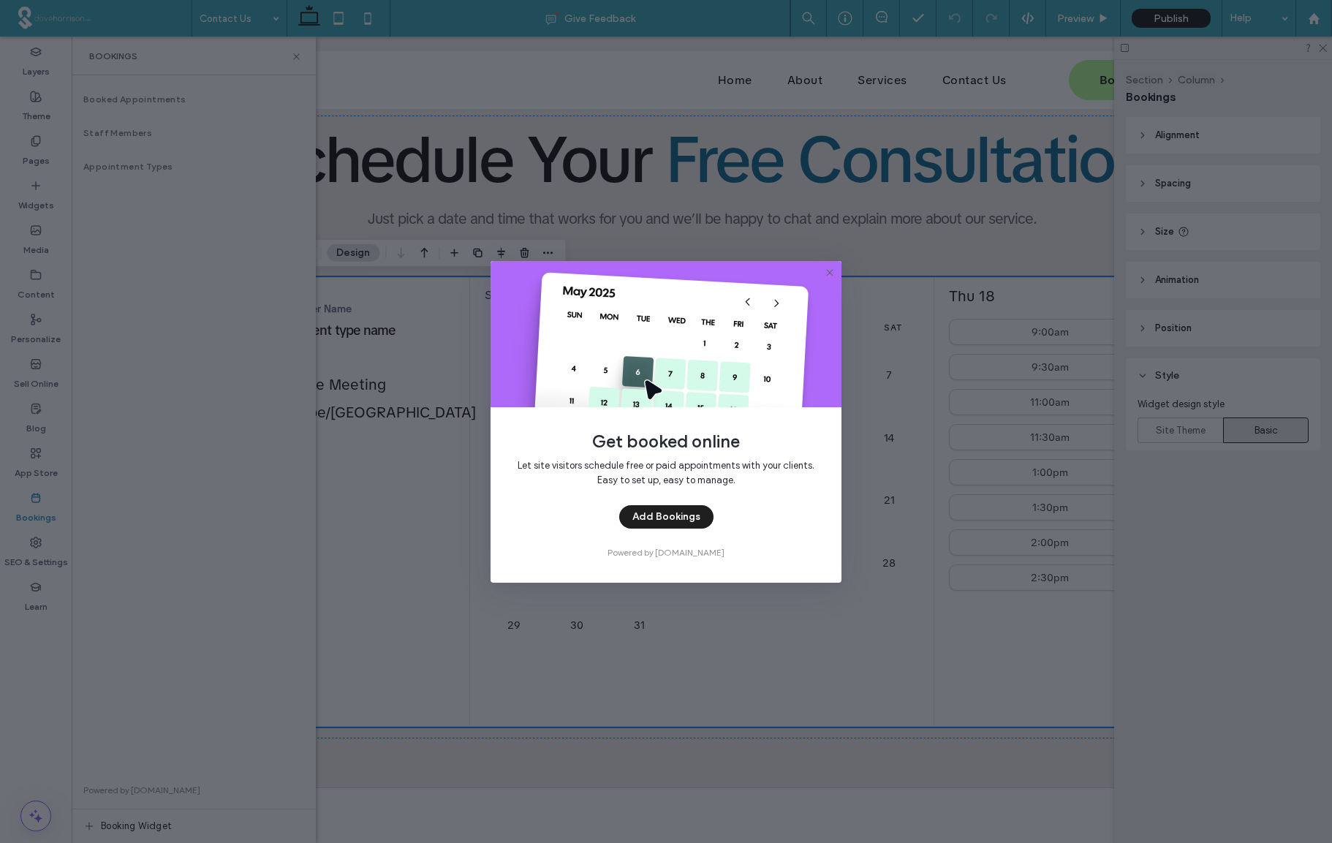
click at [661, 512] on button "Add Bookings" at bounding box center [666, 516] width 94 height 23
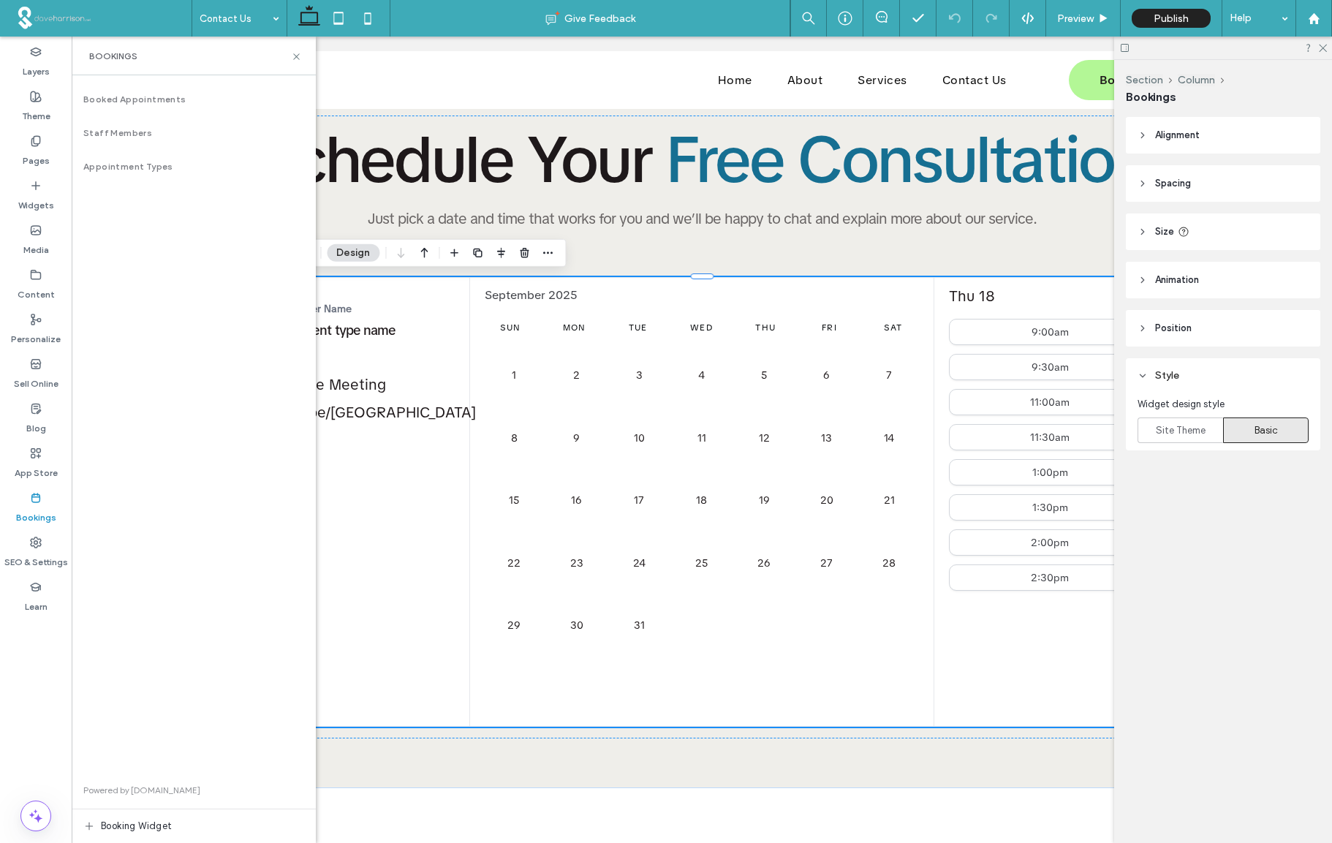
click at [36, 502] on icon at bounding box center [36, 498] width 12 height 12
click at [36, 501] on icon at bounding box center [36, 498] width 12 height 12
click at [143, 99] on span "Booked Appointments" at bounding box center [134, 99] width 103 height 13
click at [372, 80] on div "Home About Services Contact Us Book a Consultation Section Basic Header" at bounding box center [701, 80] width 1231 height 58
click at [294, 55] on icon at bounding box center [296, 56] width 11 height 11
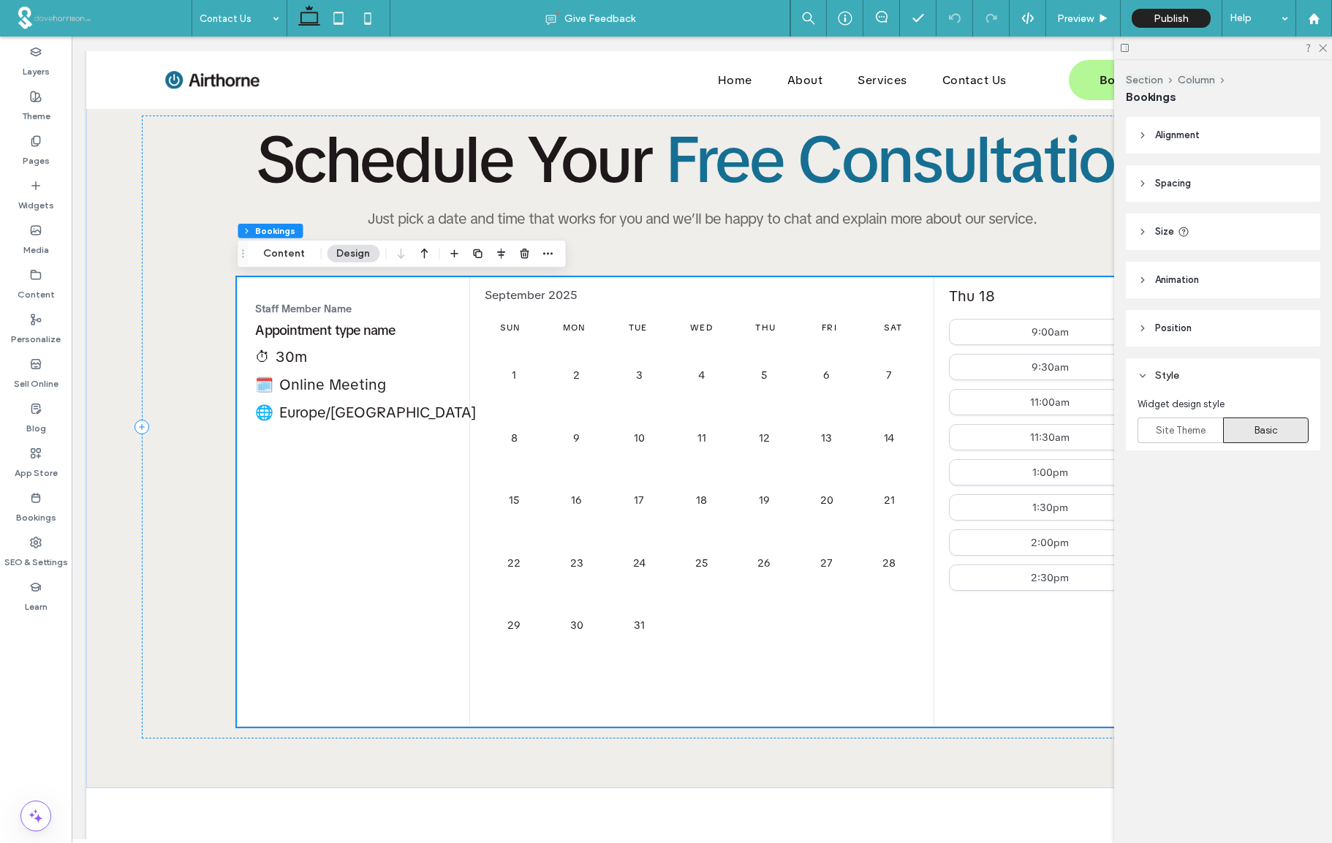
scroll to position [42, 0]
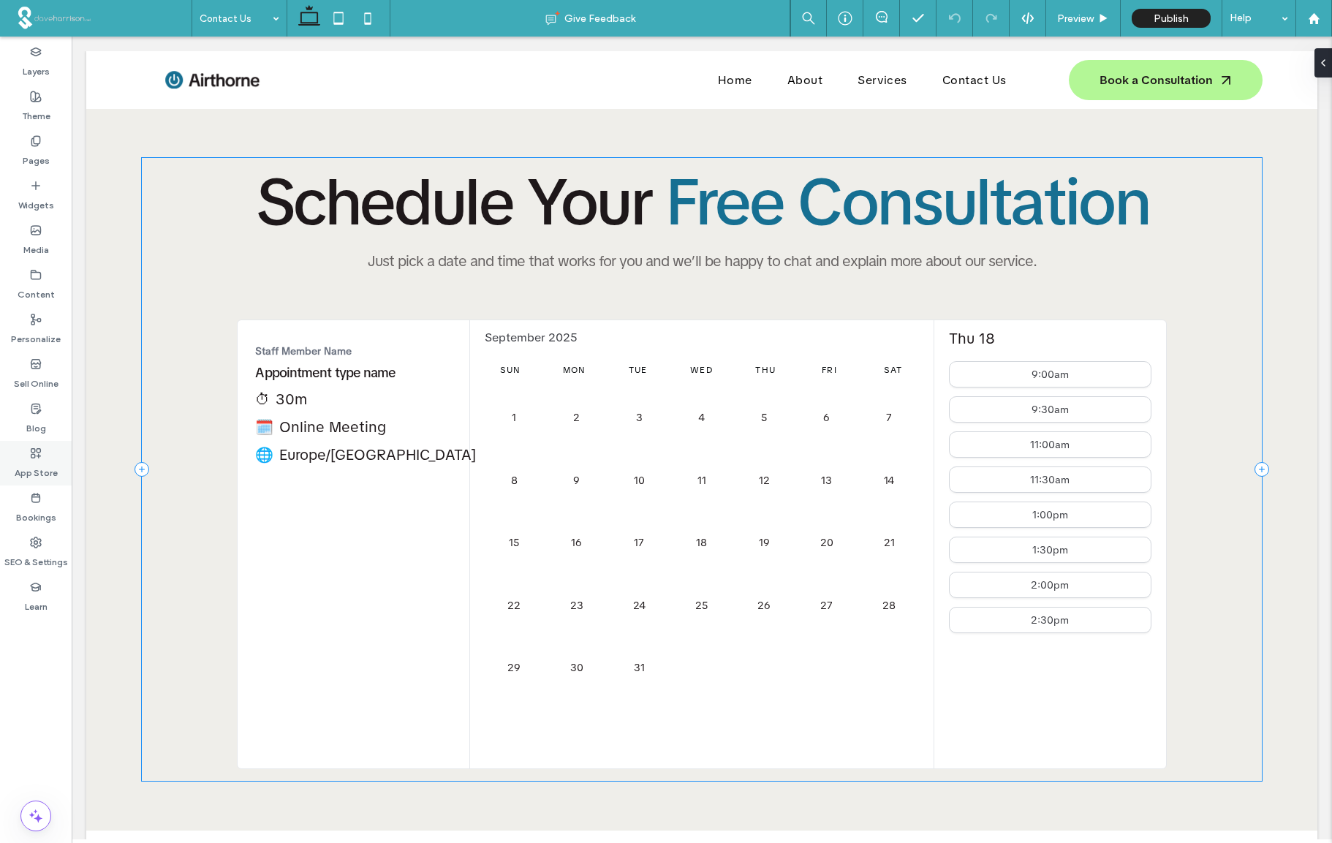
scroll to position [3, 0]
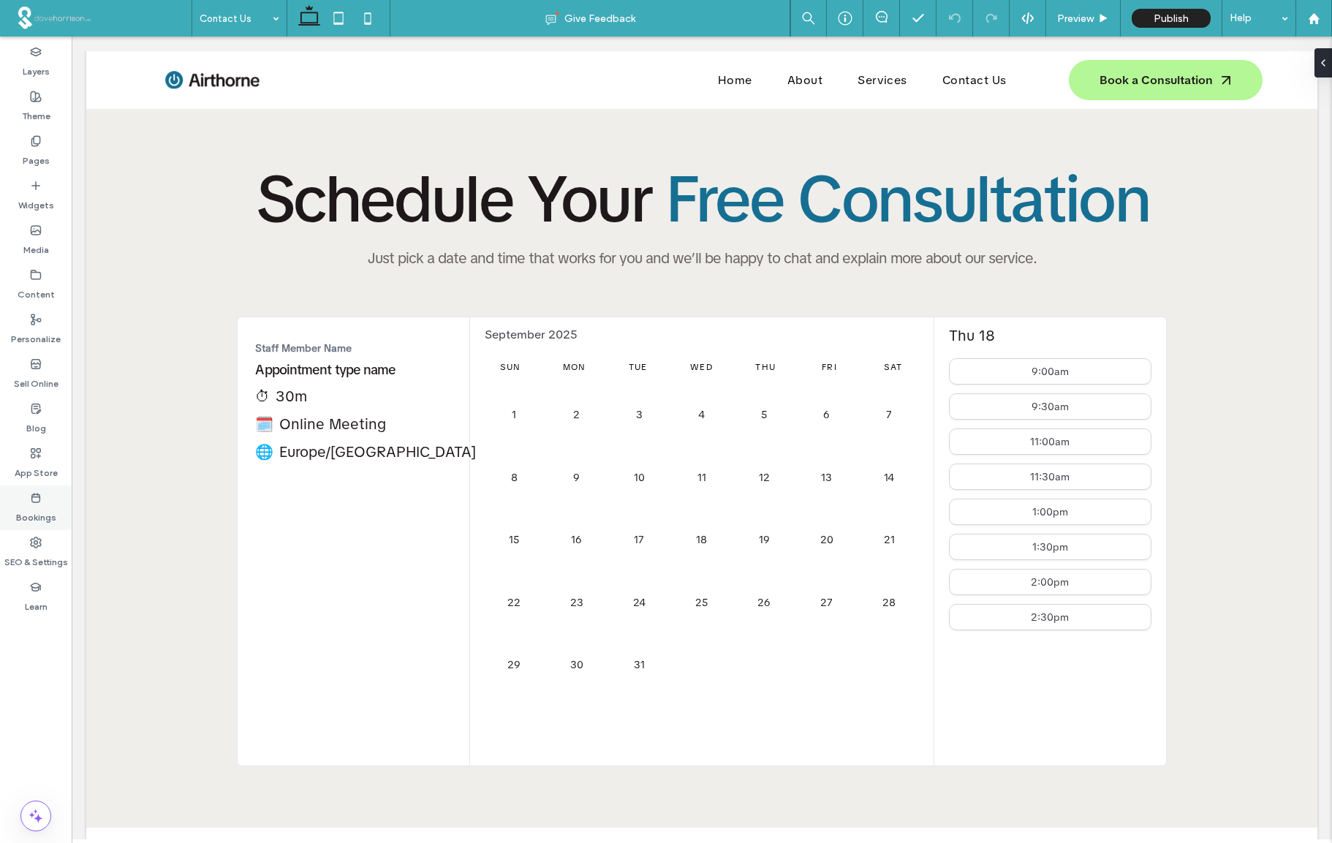
click at [34, 503] on icon at bounding box center [36, 498] width 12 height 12
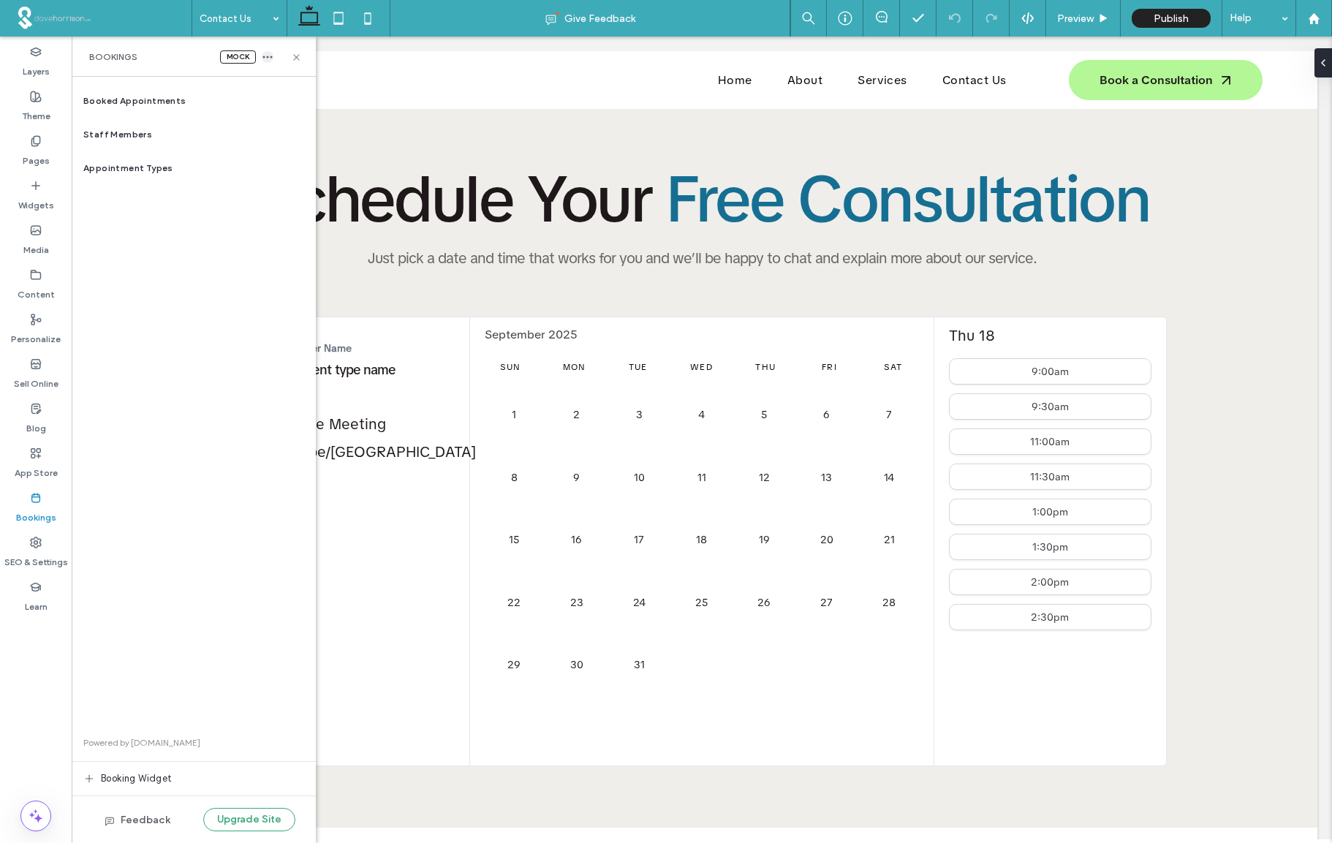
click at [268, 58] on icon "button" at bounding box center [268, 57] width 12 height 12
click at [229, 94] on div "Booked Appointments" at bounding box center [194, 101] width 244 height 34
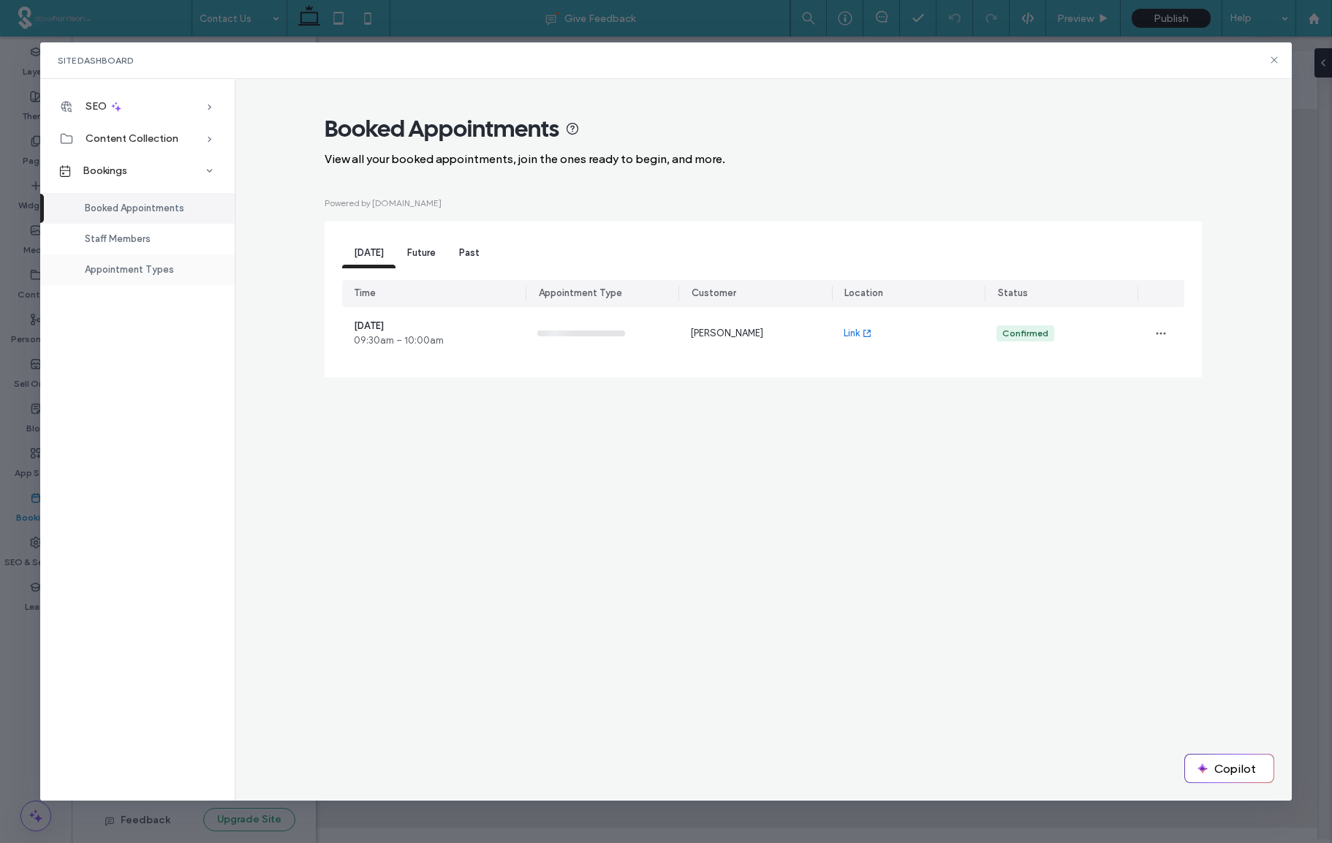
click at [125, 268] on span "Appointment Types" at bounding box center [129, 269] width 89 height 11
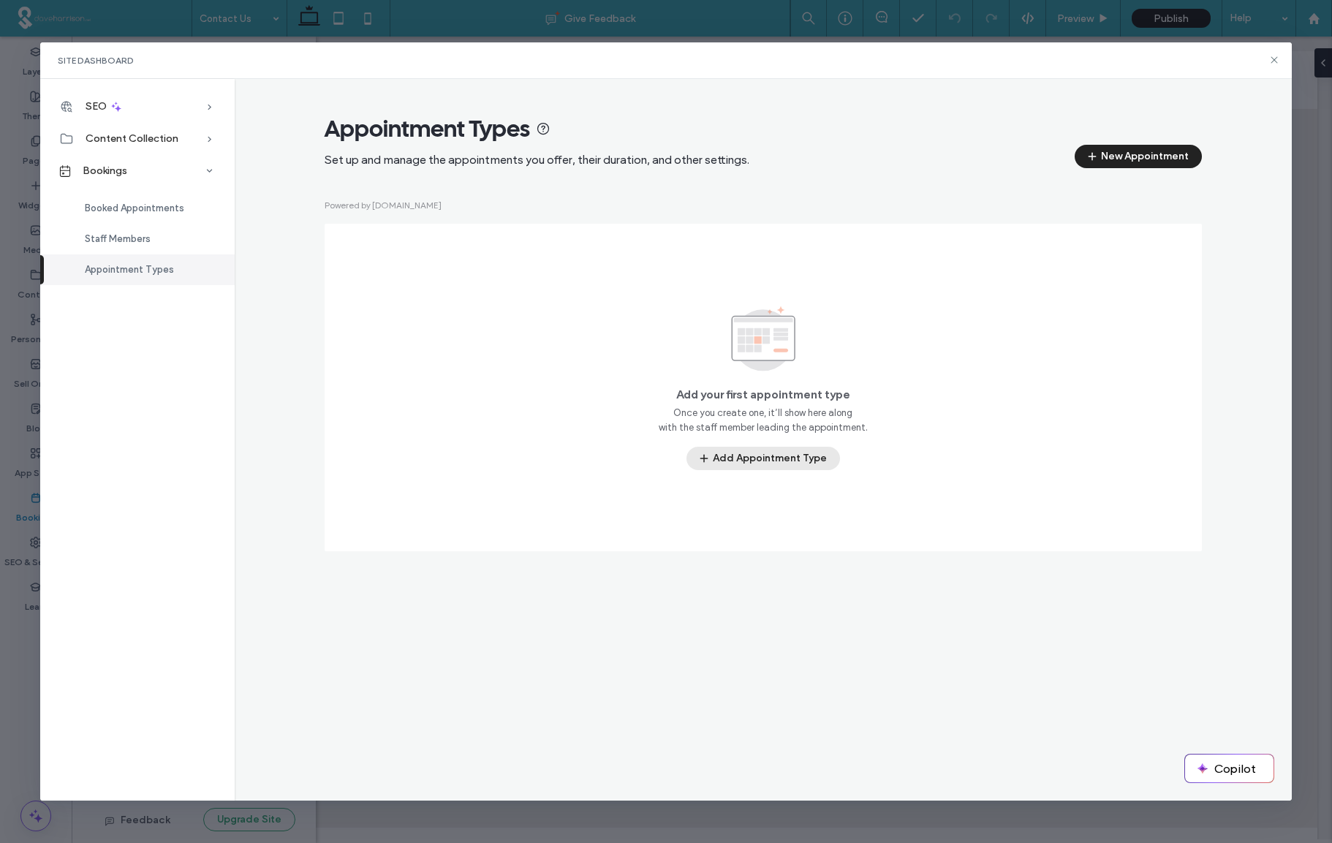
click at [771, 463] on button "Add Appointment Type" at bounding box center [762, 458] width 153 height 23
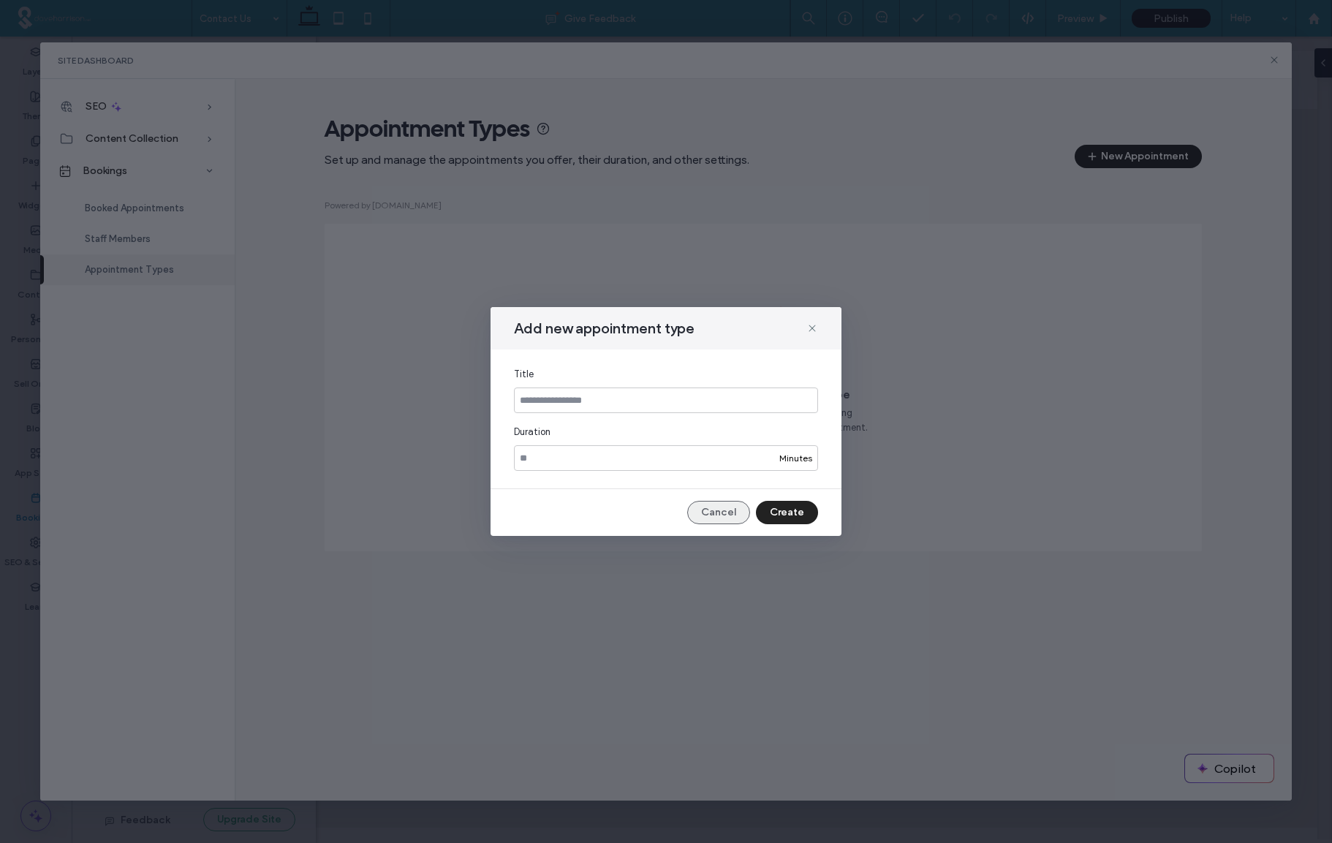
click at [732, 513] on button "Cancel" at bounding box center [718, 512] width 63 height 23
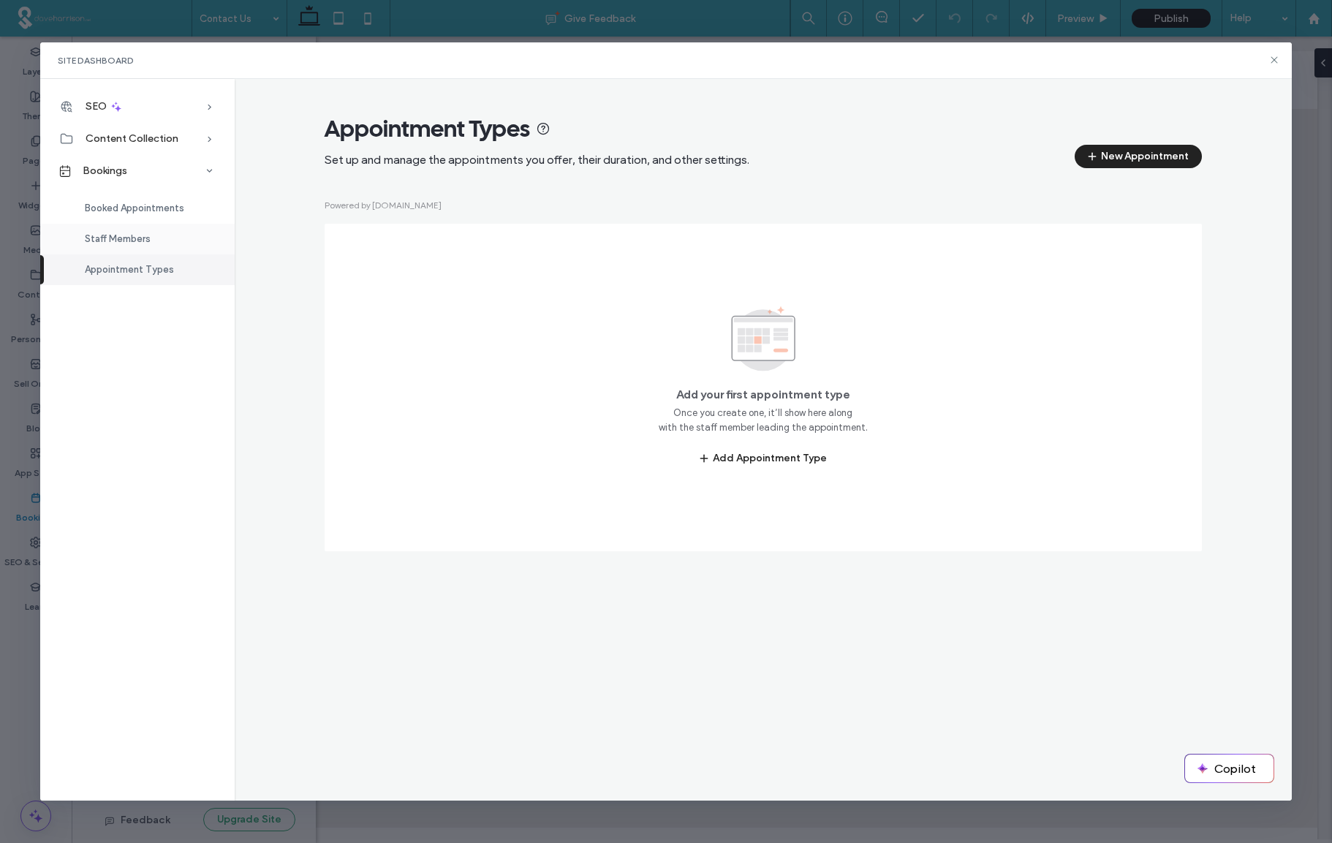
click at [132, 235] on span "Staff Members" at bounding box center [118, 238] width 66 height 11
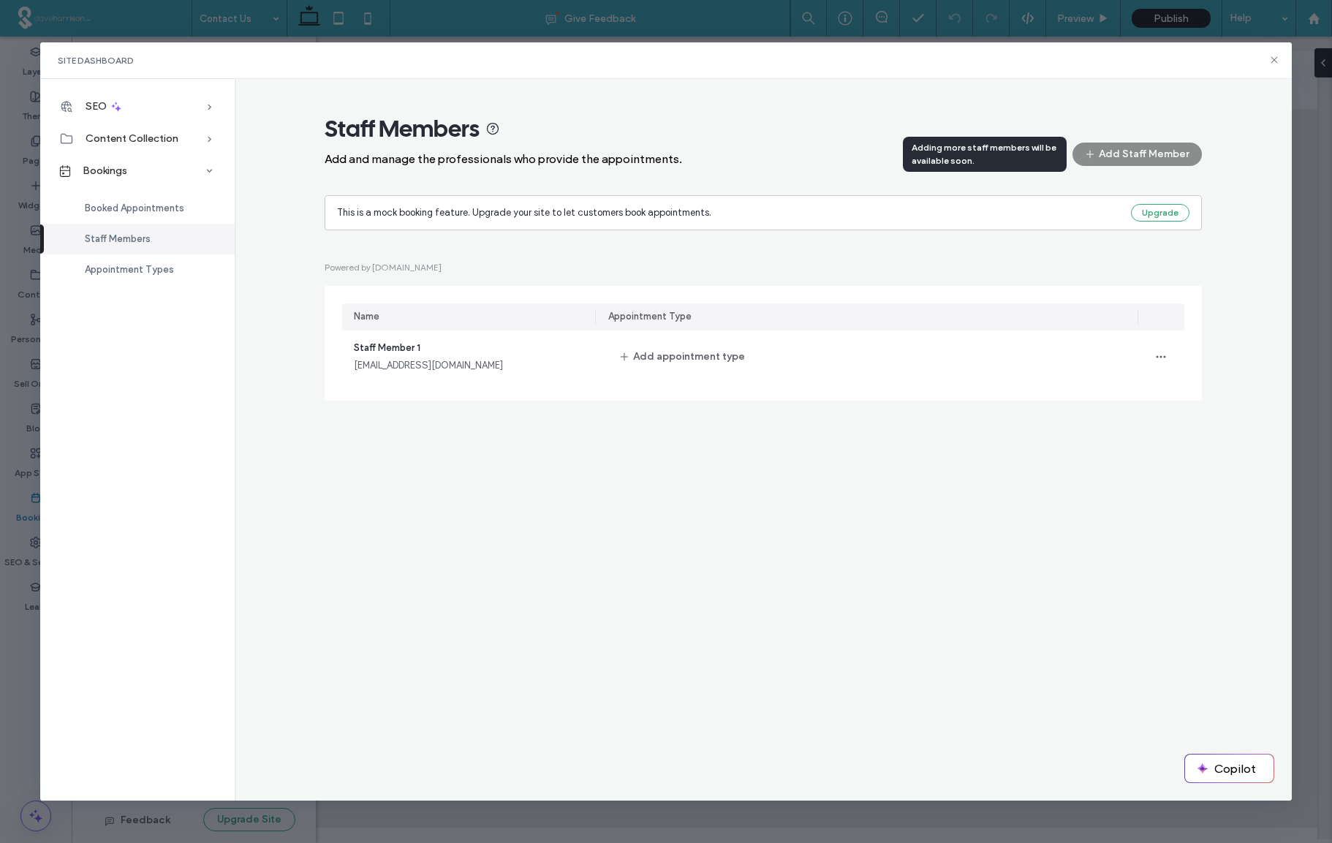
click at [1140, 153] on div "Add Staff Member" at bounding box center [1136, 154] width 129 height 23
click at [1128, 120] on div "Staff Members Add and manage the professionals who provide the appointments. Ad…" at bounding box center [762, 140] width 877 height 52
click at [1117, 151] on div "Add Staff Member" at bounding box center [1136, 154] width 129 height 23
click at [913, 92] on div "Staff Members Add and manage the professionals who provide the appointments. Ad…" at bounding box center [764, 440] width 1058 height 722
click at [132, 206] on span "Booked Appointments" at bounding box center [134, 207] width 99 height 11
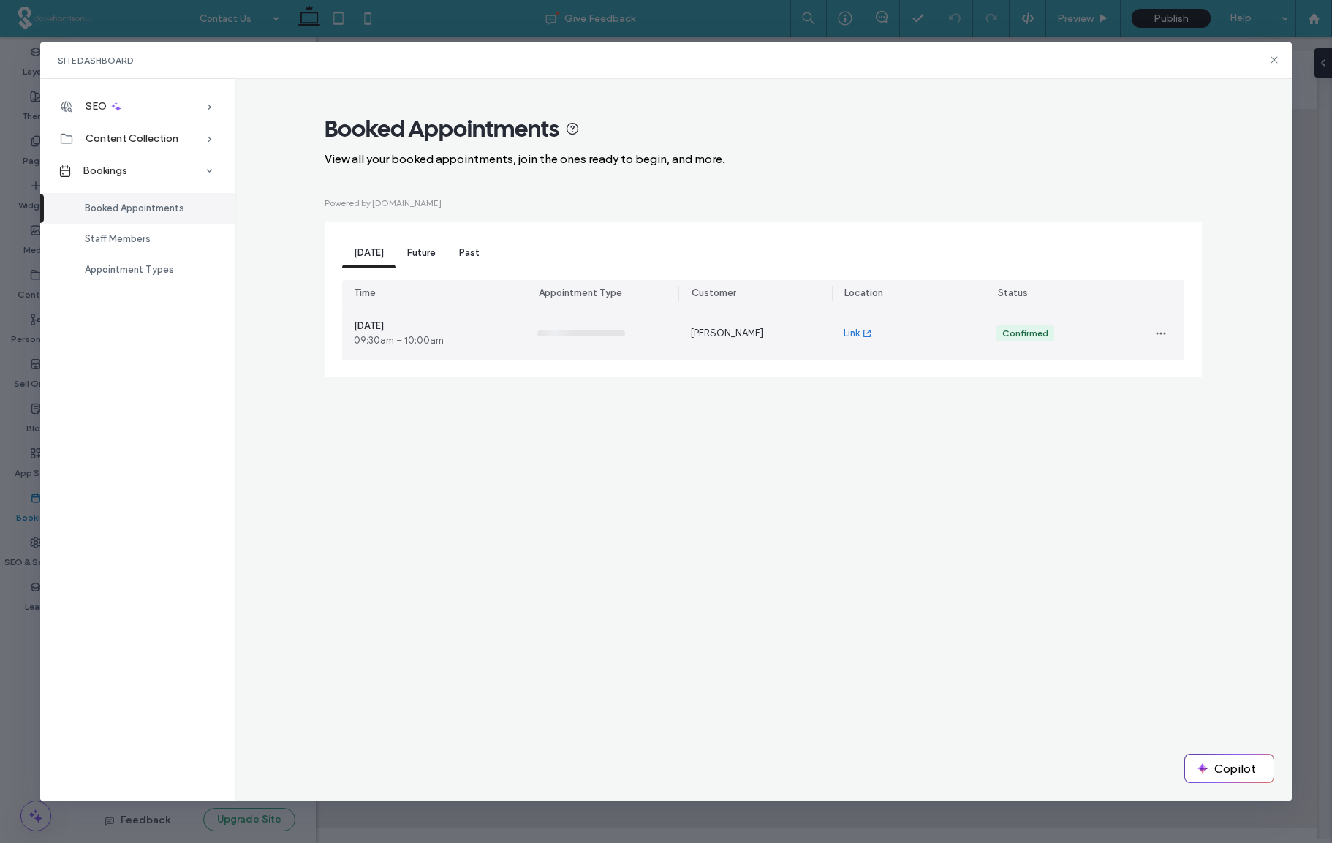
click at [428, 337] on span "09:30am – 10:00am" at bounding box center [399, 340] width 90 height 15
click at [1165, 334] on use "button" at bounding box center [1160, 333] width 10 height 2
click at [1184, 370] on span "Reschedule" at bounding box center [1204, 372] width 50 height 15
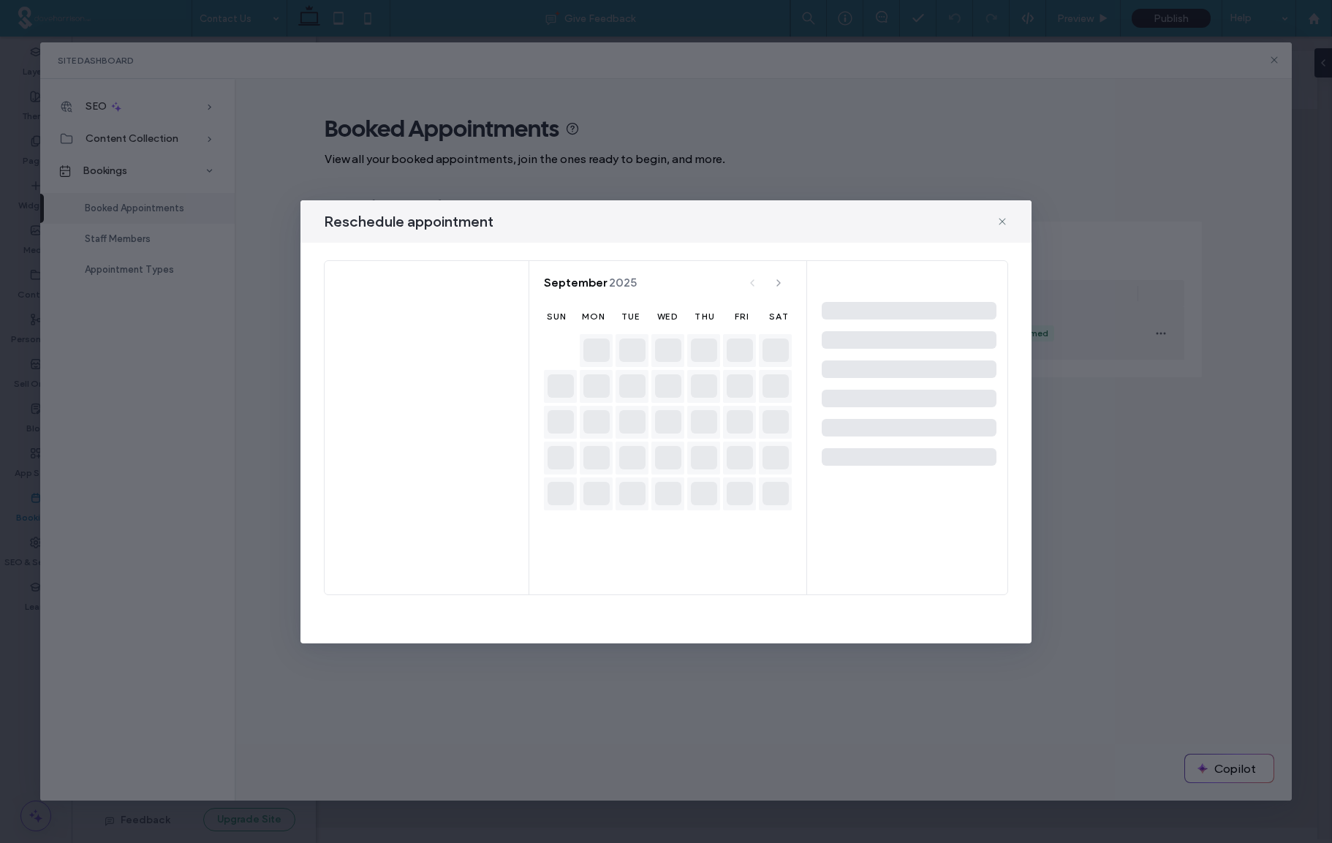
click at [855, 308] on span at bounding box center [908, 310] width 183 height 18
click at [1003, 221] on icon at bounding box center [1002, 222] width 12 height 12
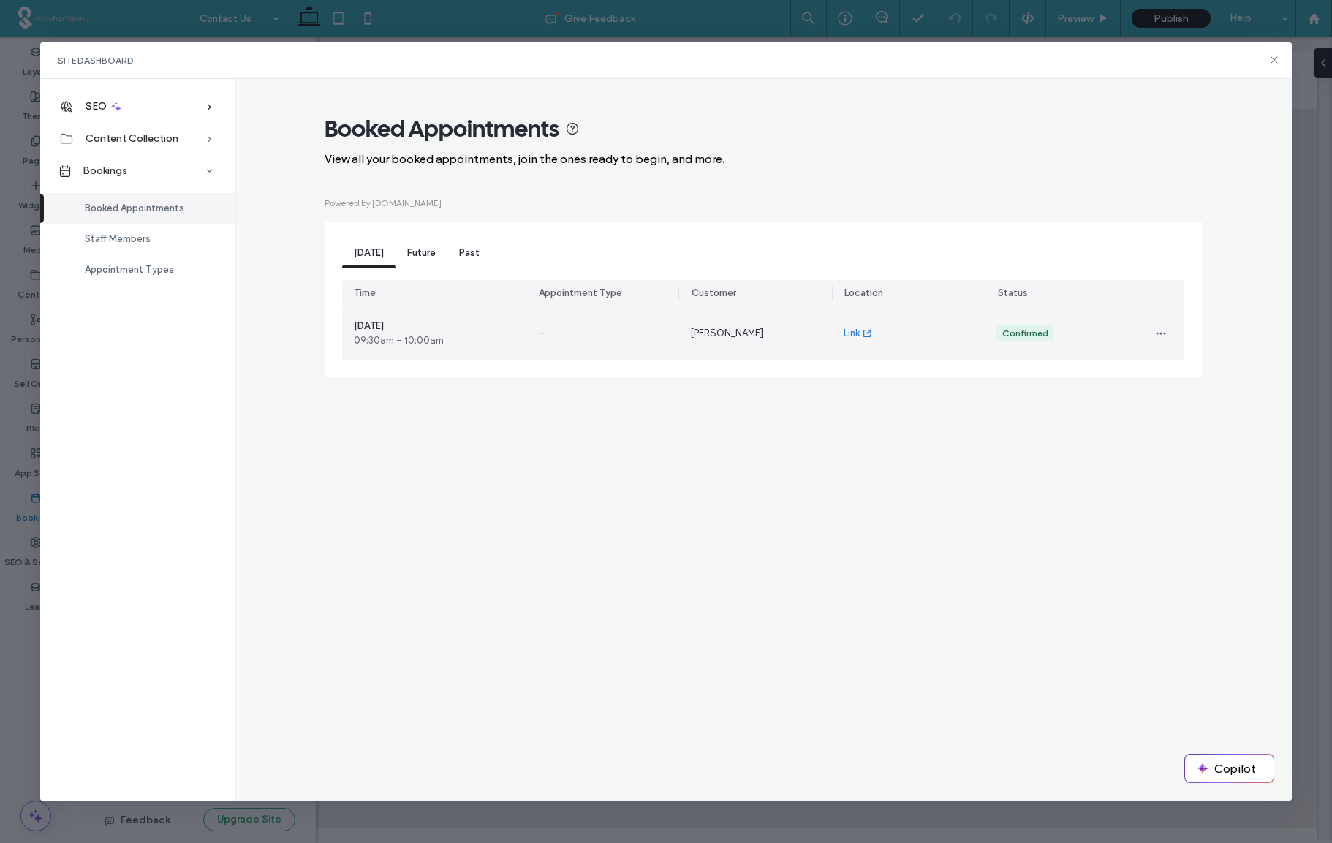
click at [97, 108] on span "SEO" at bounding box center [96, 106] width 21 height 12
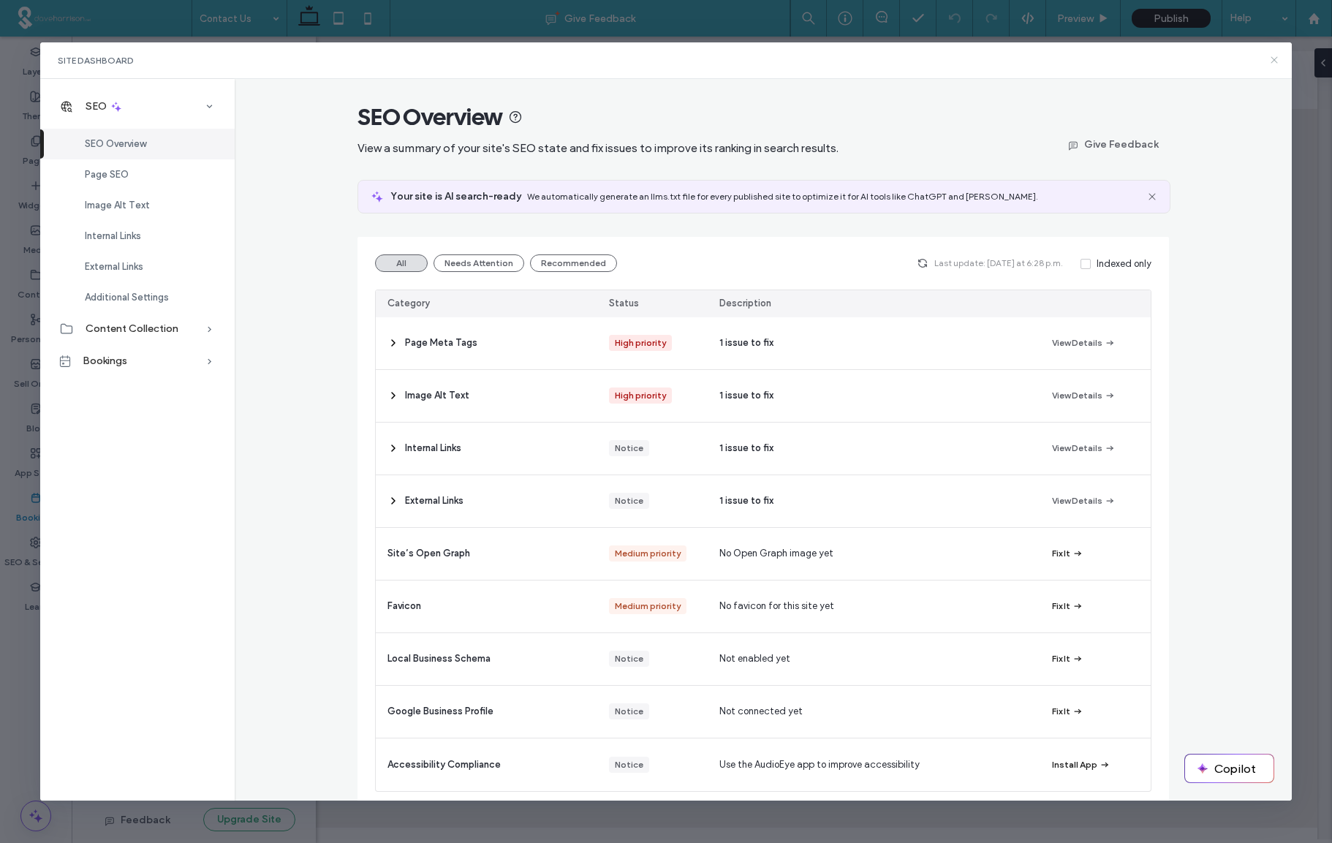
click at [1273, 58] on use at bounding box center [1274, 60] width 7 height 7
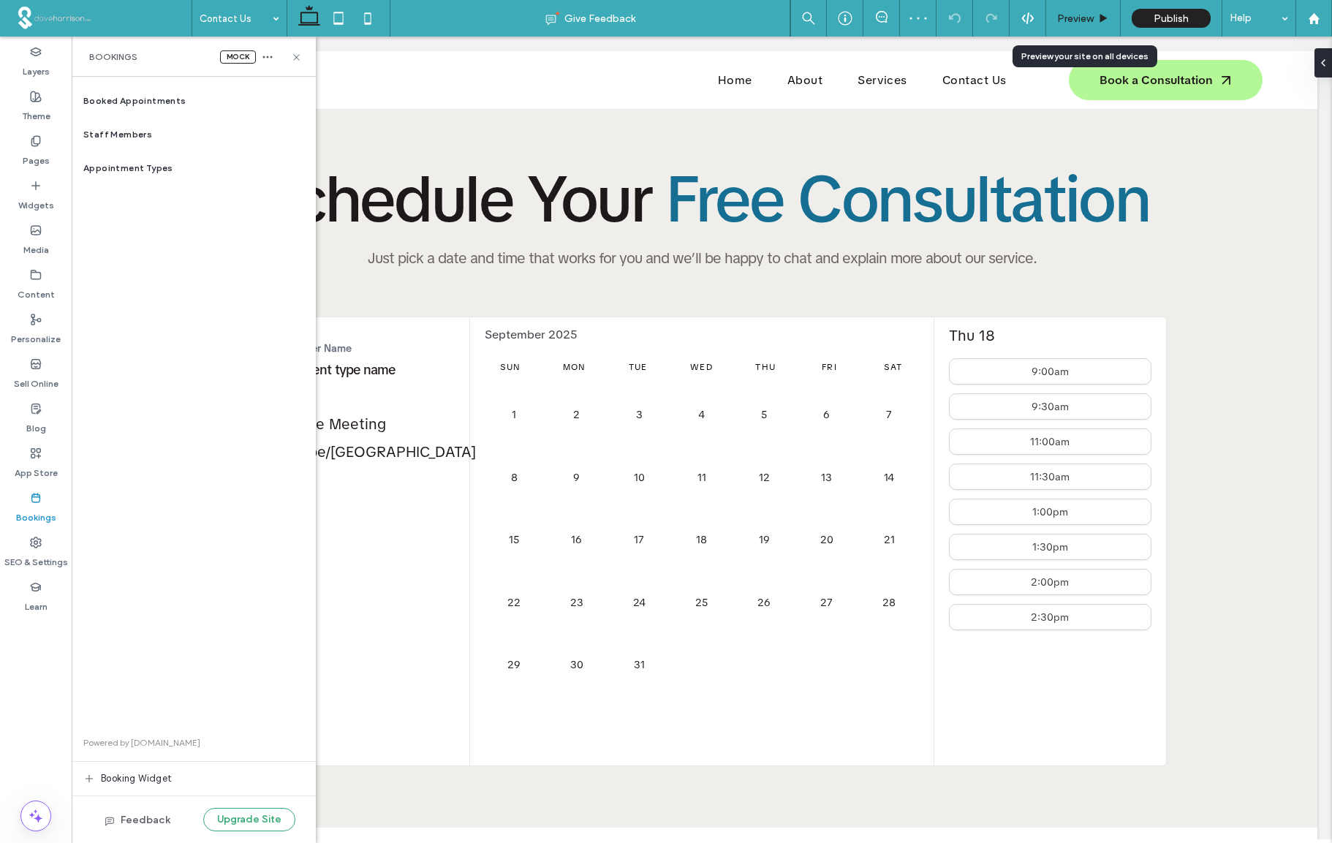
click at [1082, 20] on span "Preview" at bounding box center [1075, 18] width 37 height 12
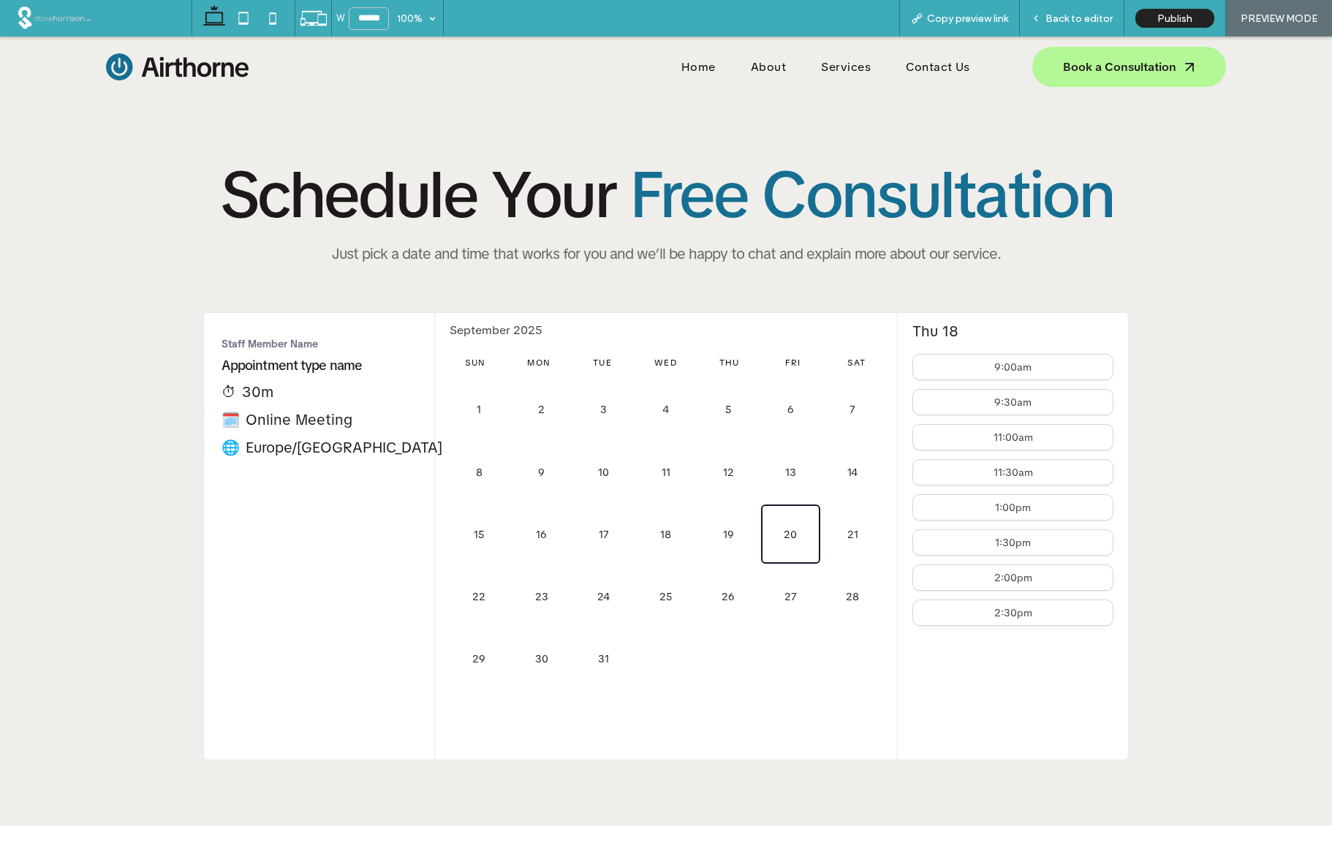
click at [791, 537] on button "20" at bounding box center [790, 533] width 59 height 59
click at [791, 534] on button "20" at bounding box center [790, 533] width 59 height 59
click at [988, 509] on button "1:00pm" at bounding box center [1012, 507] width 201 height 26
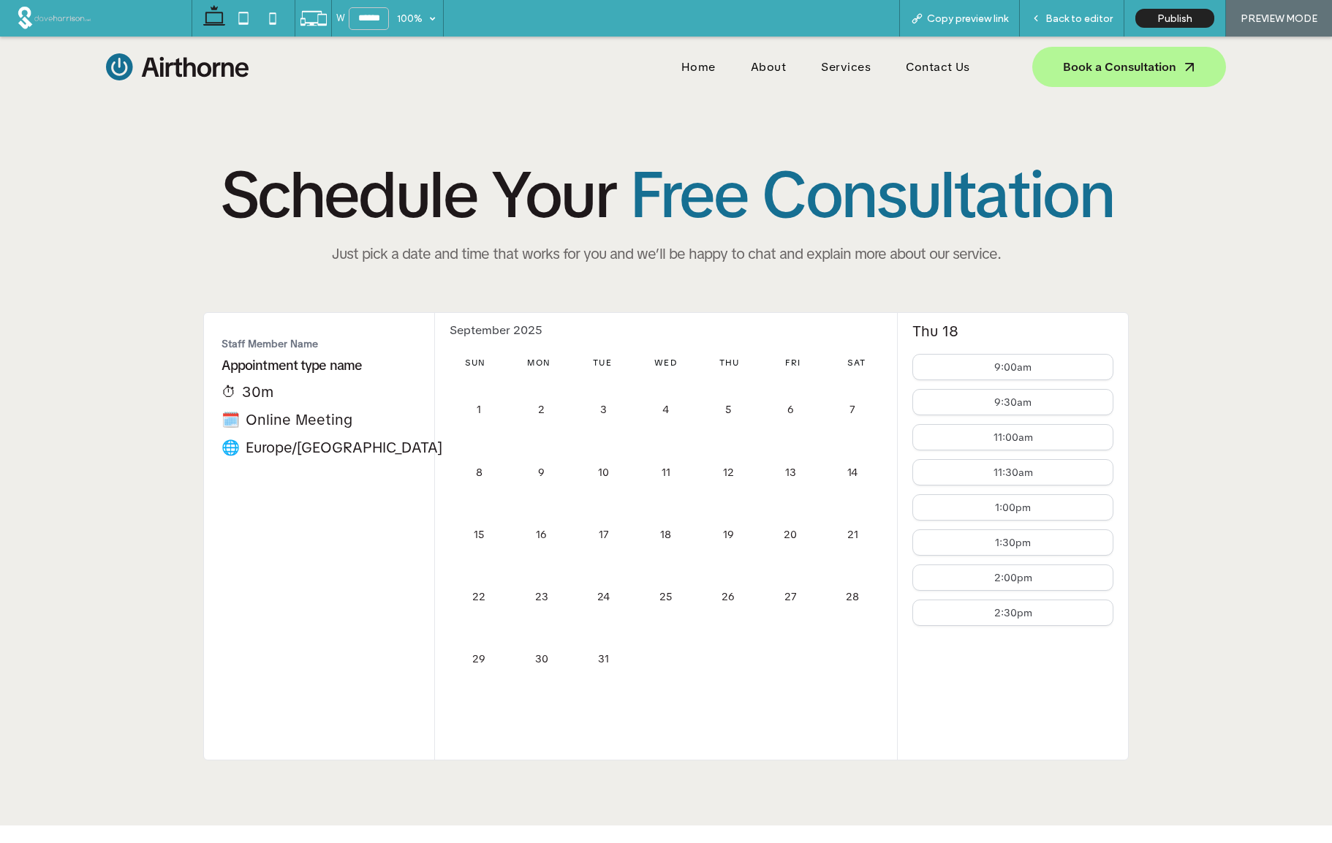
click at [296, 367] on h1 "Appointment type name" at bounding box center [319, 365] width 196 height 17
click at [262, 392] on div "⏱ 30m" at bounding box center [319, 391] width 196 height 19
click at [273, 420] on div "🗓️ Online Meeting" at bounding box center [319, 419] width 196 height 19
click at [276, 448] on div "🌐 [GEOGRAPHIC_DATA]/[GEOGRAPHIC_DATA]" at bounding box center [319, 447] width 196 height 19
click at [1078, 18] on span "Back to editor" at bounding box center [1078, 18] width 67 height 12
